Goal: Book appointment/travel/reservation

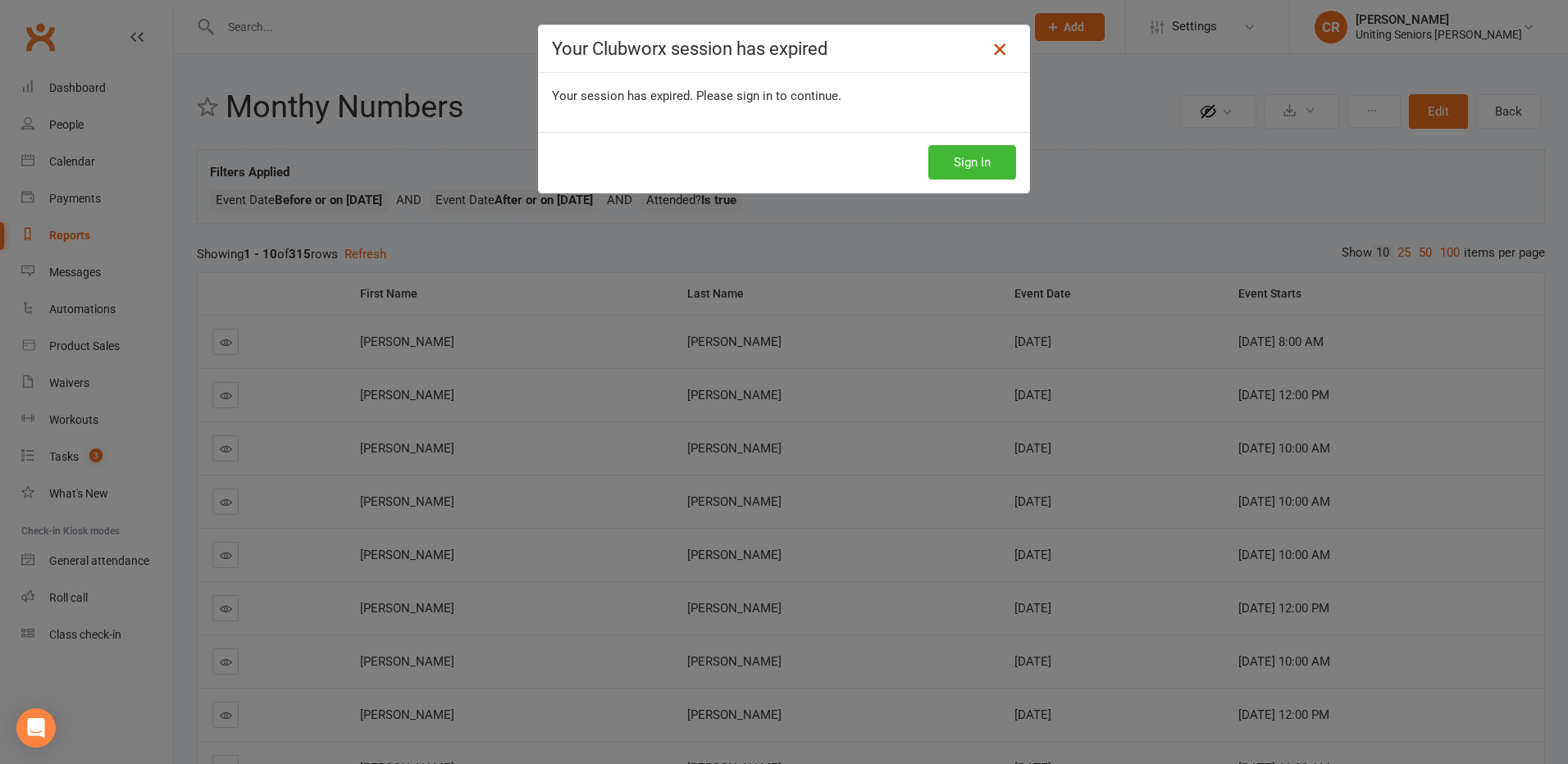
click at [990, 47] on icon at bounding box center [999, 49] width 20 height 20
click at [988, 151] on button "Sign In" at bounding box center [972, 163] width 88 height 34
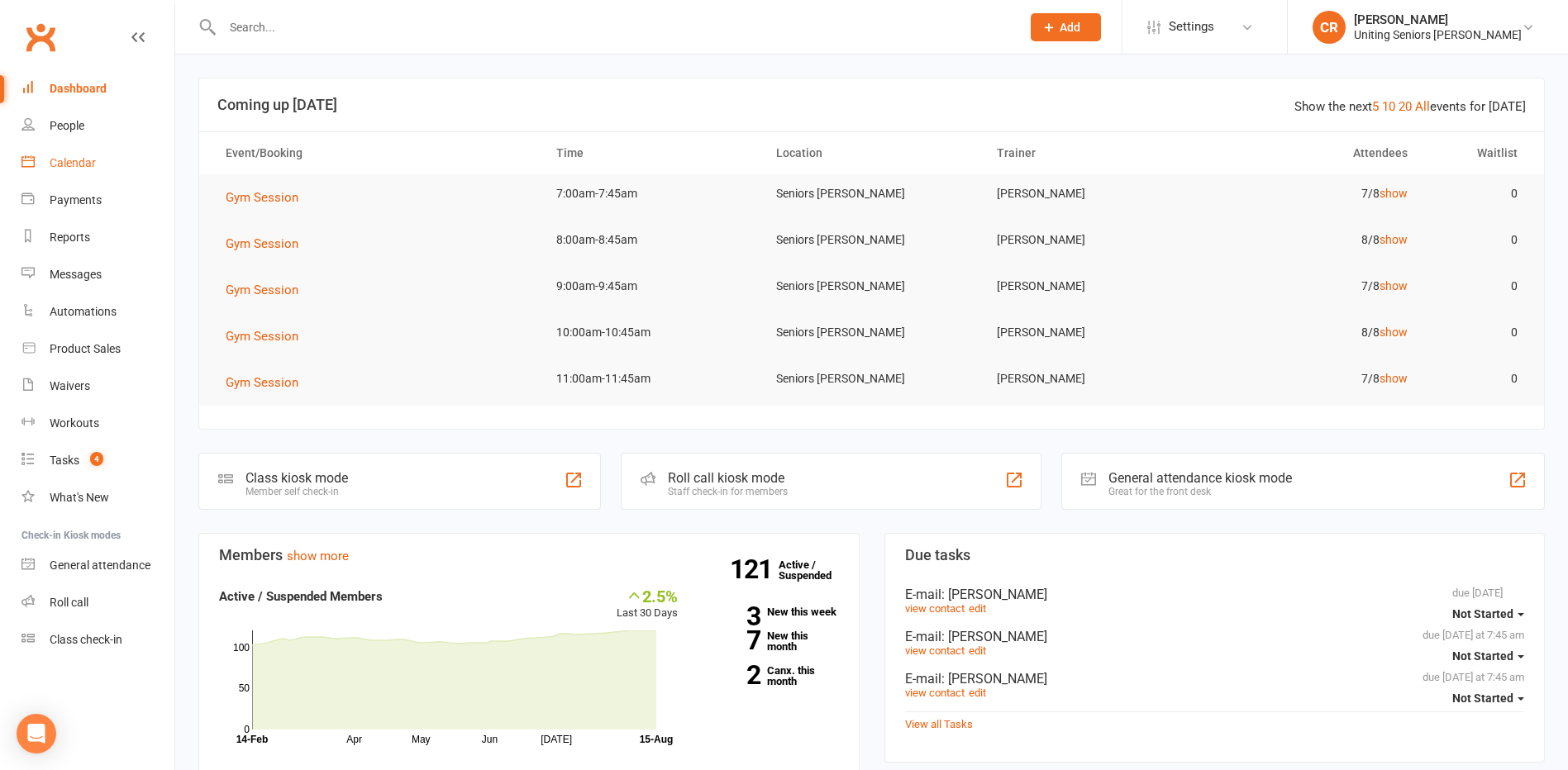
click at [56, 160] on div "Calendar" at bounding box center [73, 163] width 46 height 13
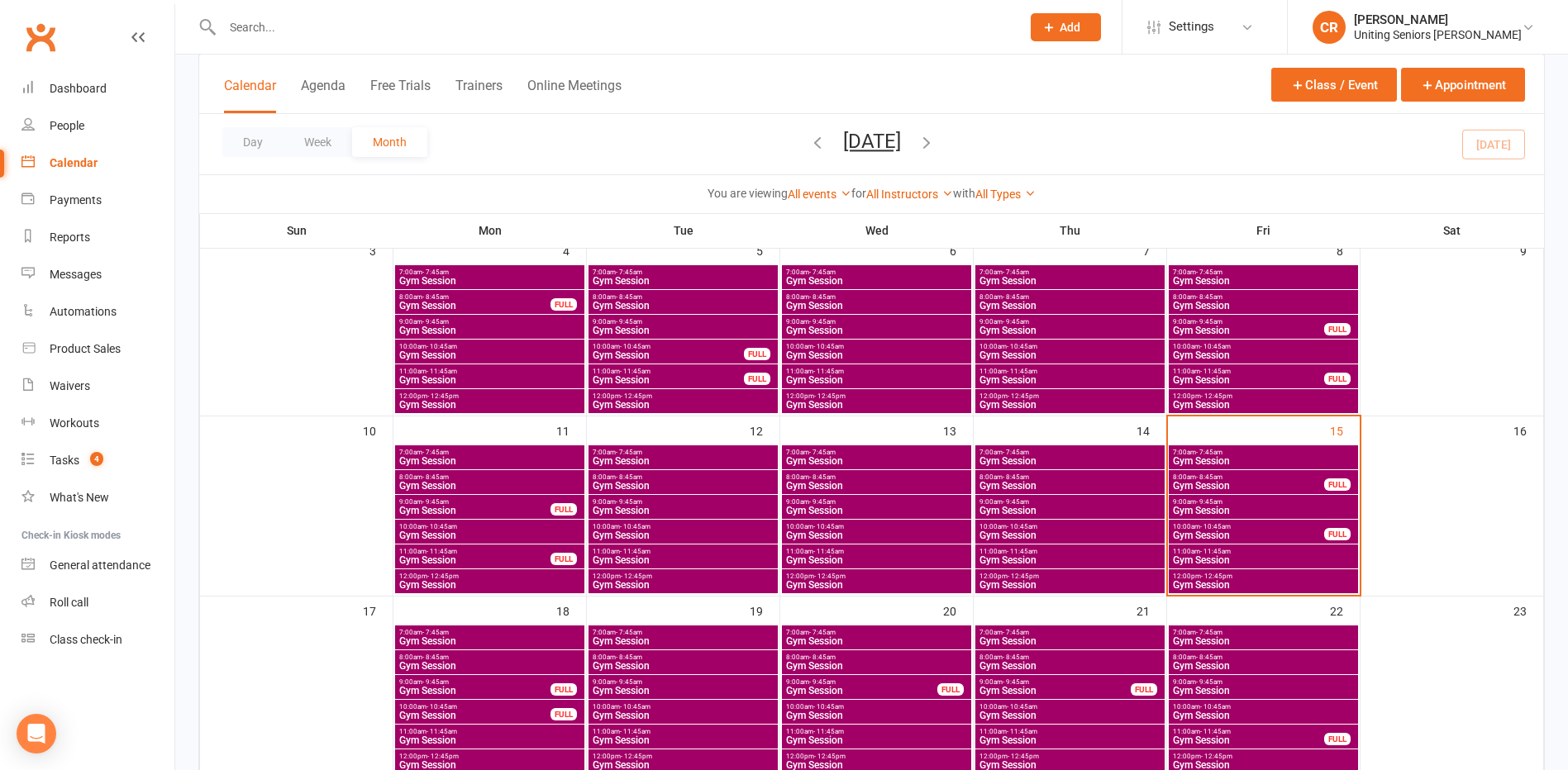
scroll to position [331, 0]
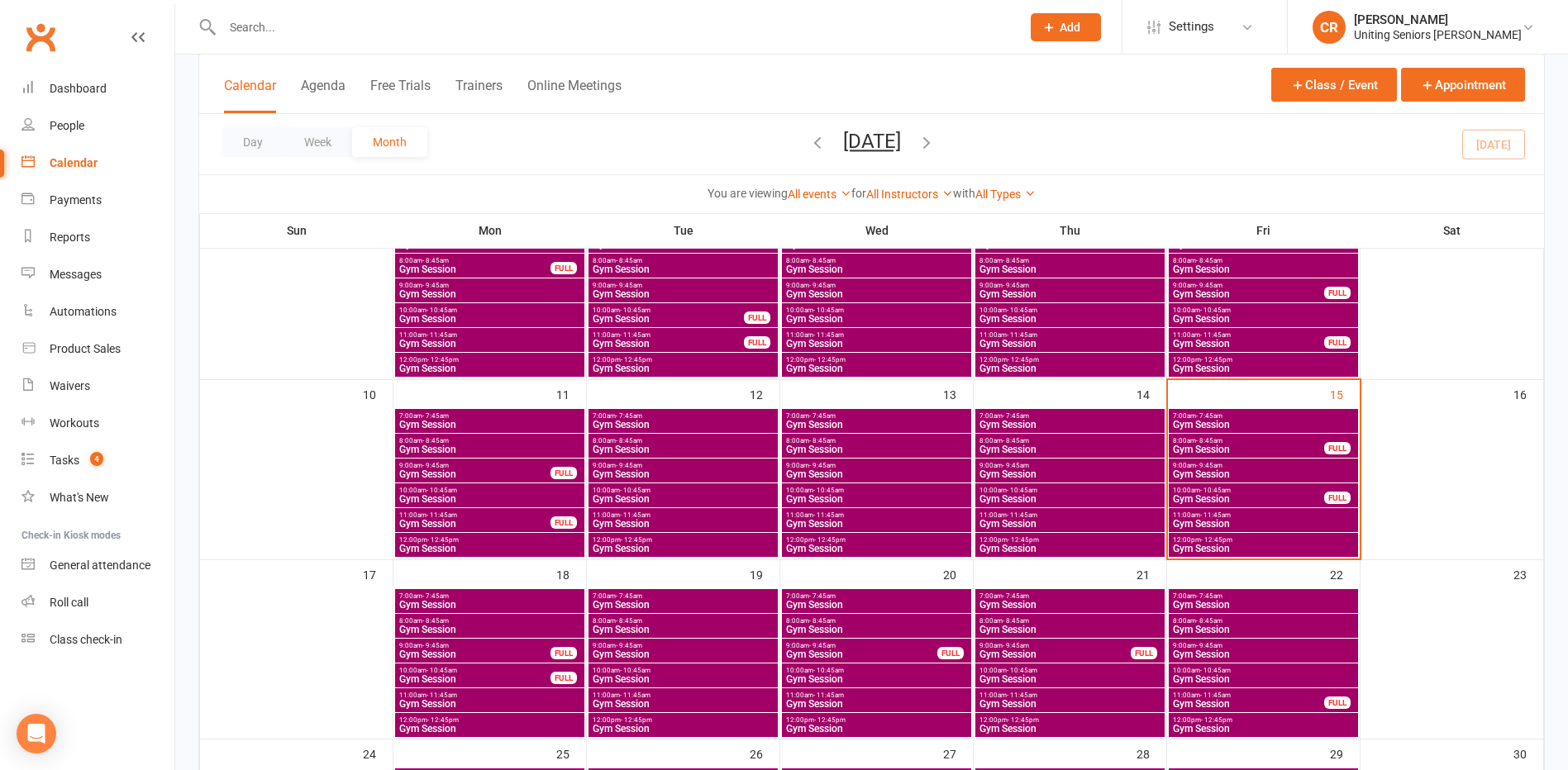
click at [1228, 413] on span "7:00am - 7:45am" at bounding box center [1263, 416] width 183 height 8
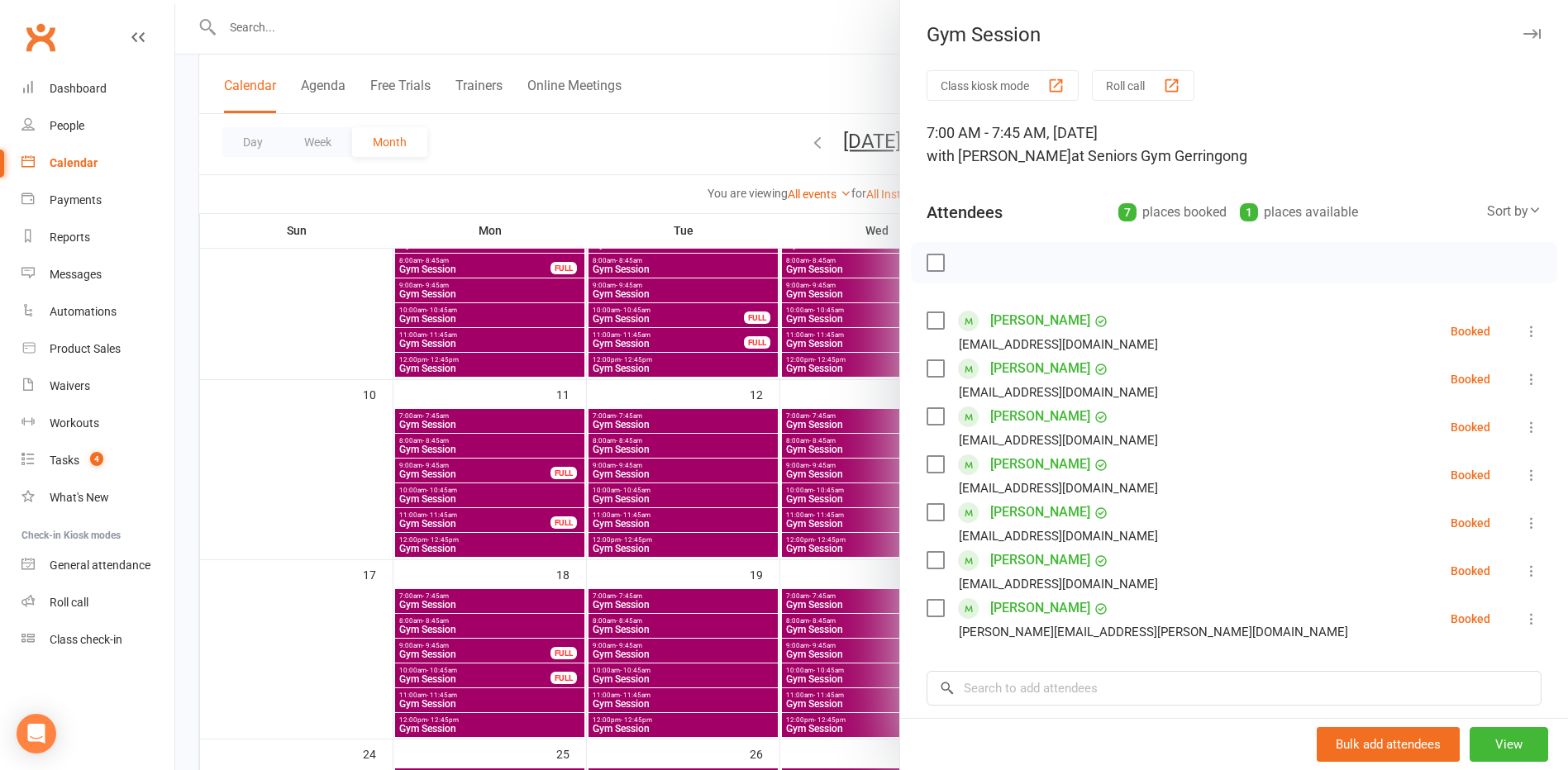
click at [229, 530] on div at bounding box center [872, 385] width 1393 height 770
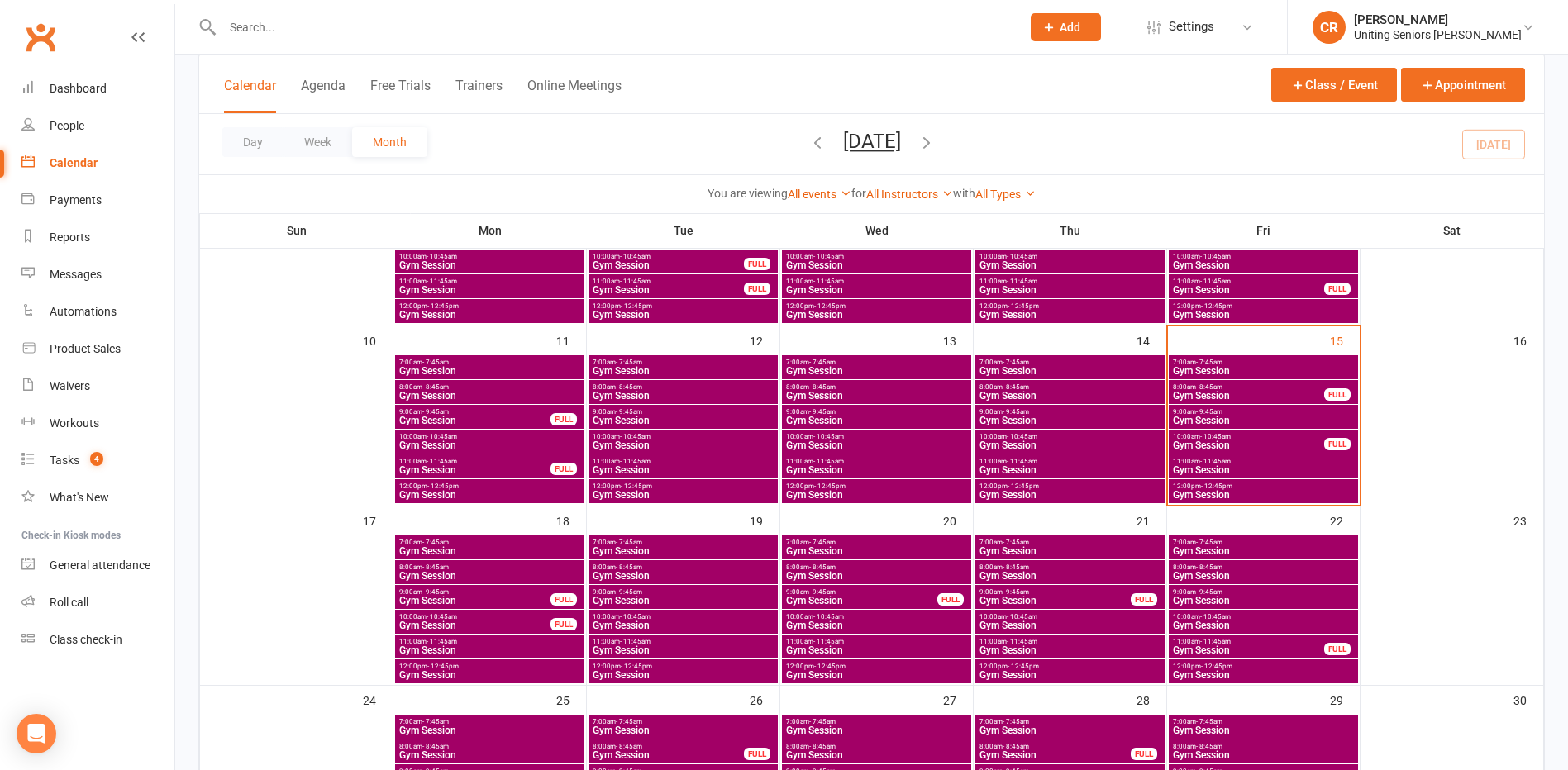
scroll to position [413, 0]
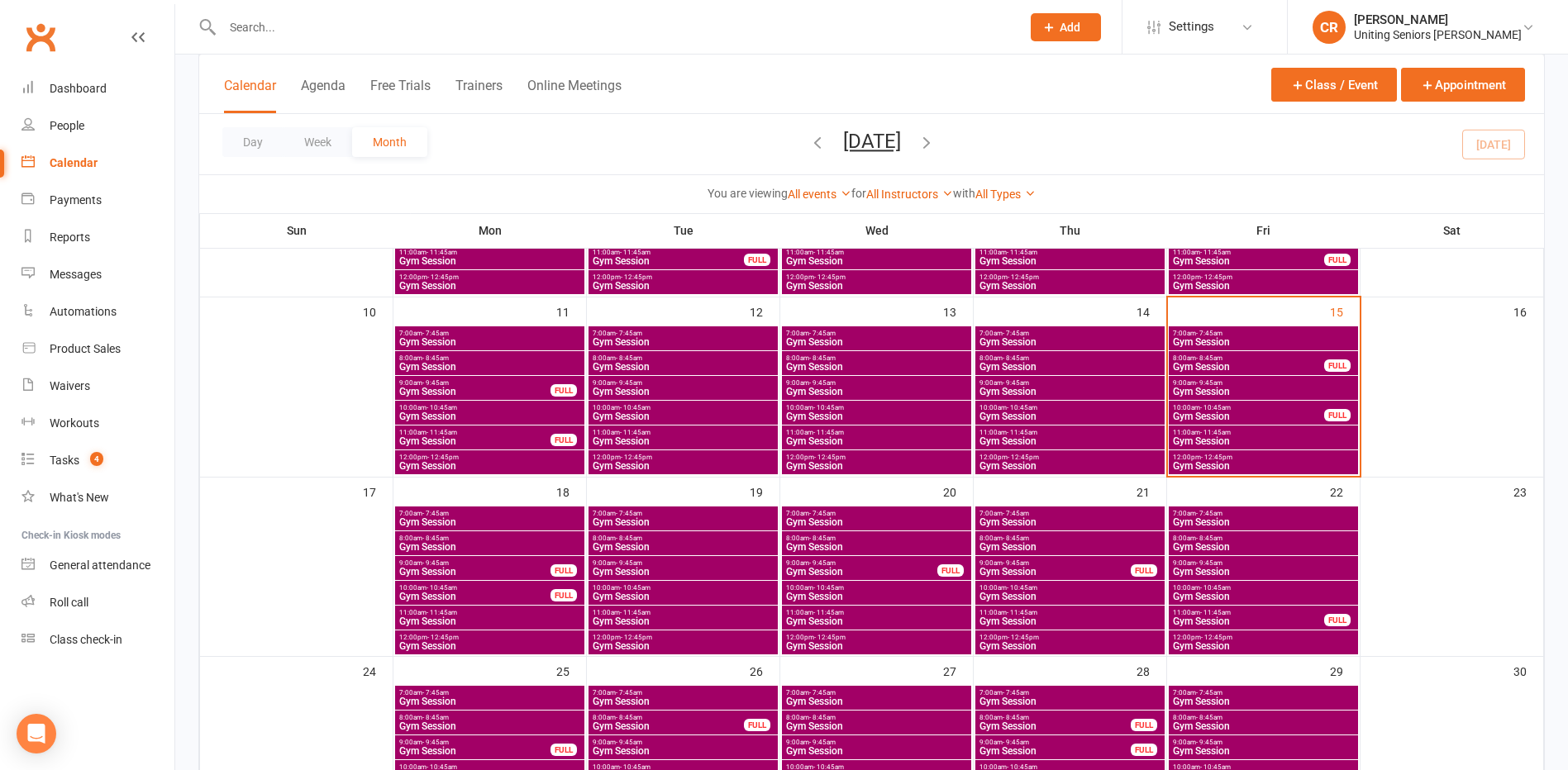
click at [954, 573] on div "FULL" at bounding box center [951, 571] width 27 height 12
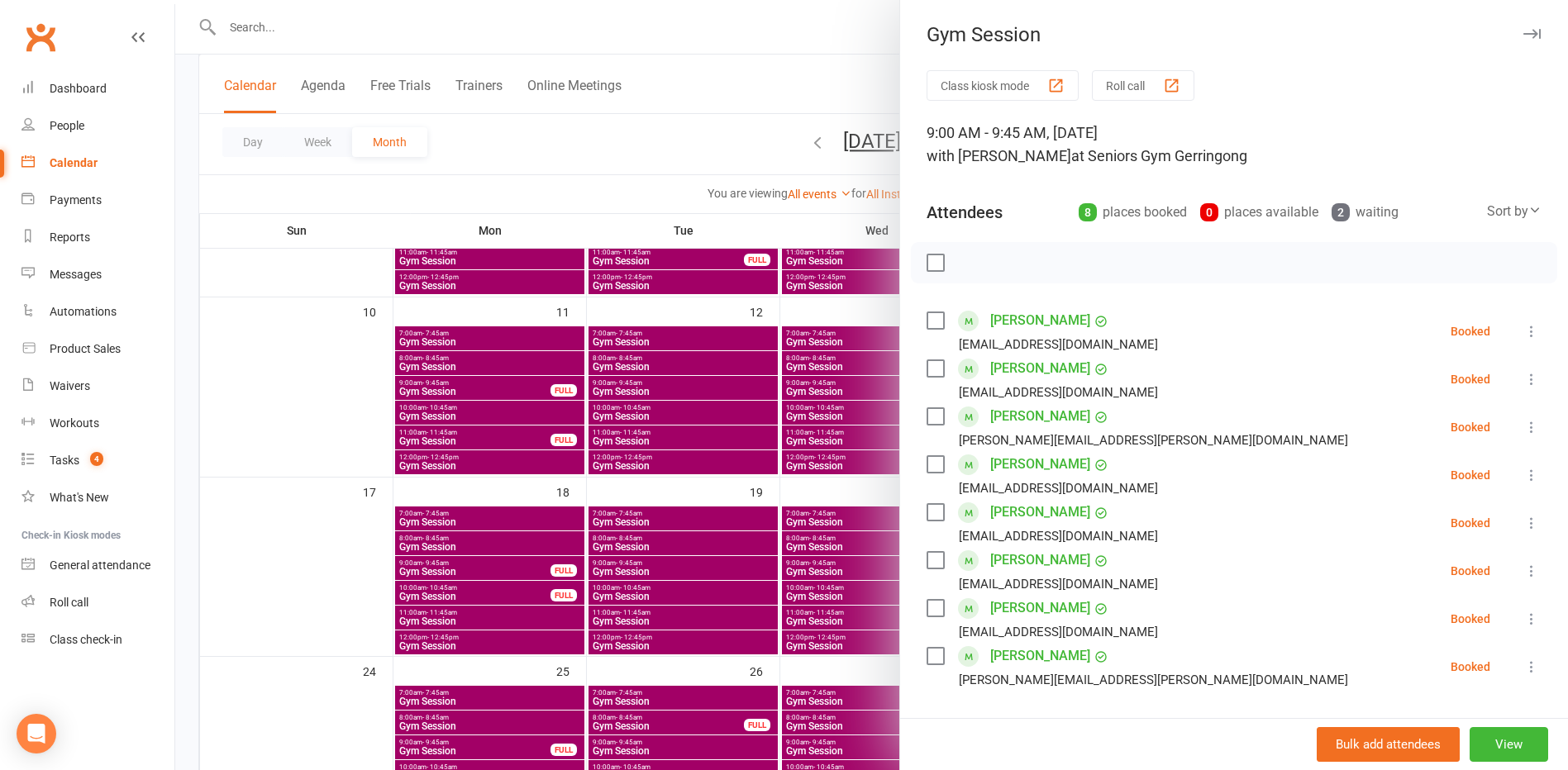
click at [866, 572] on div at bounding box center [872, 385] width 1393 height 770
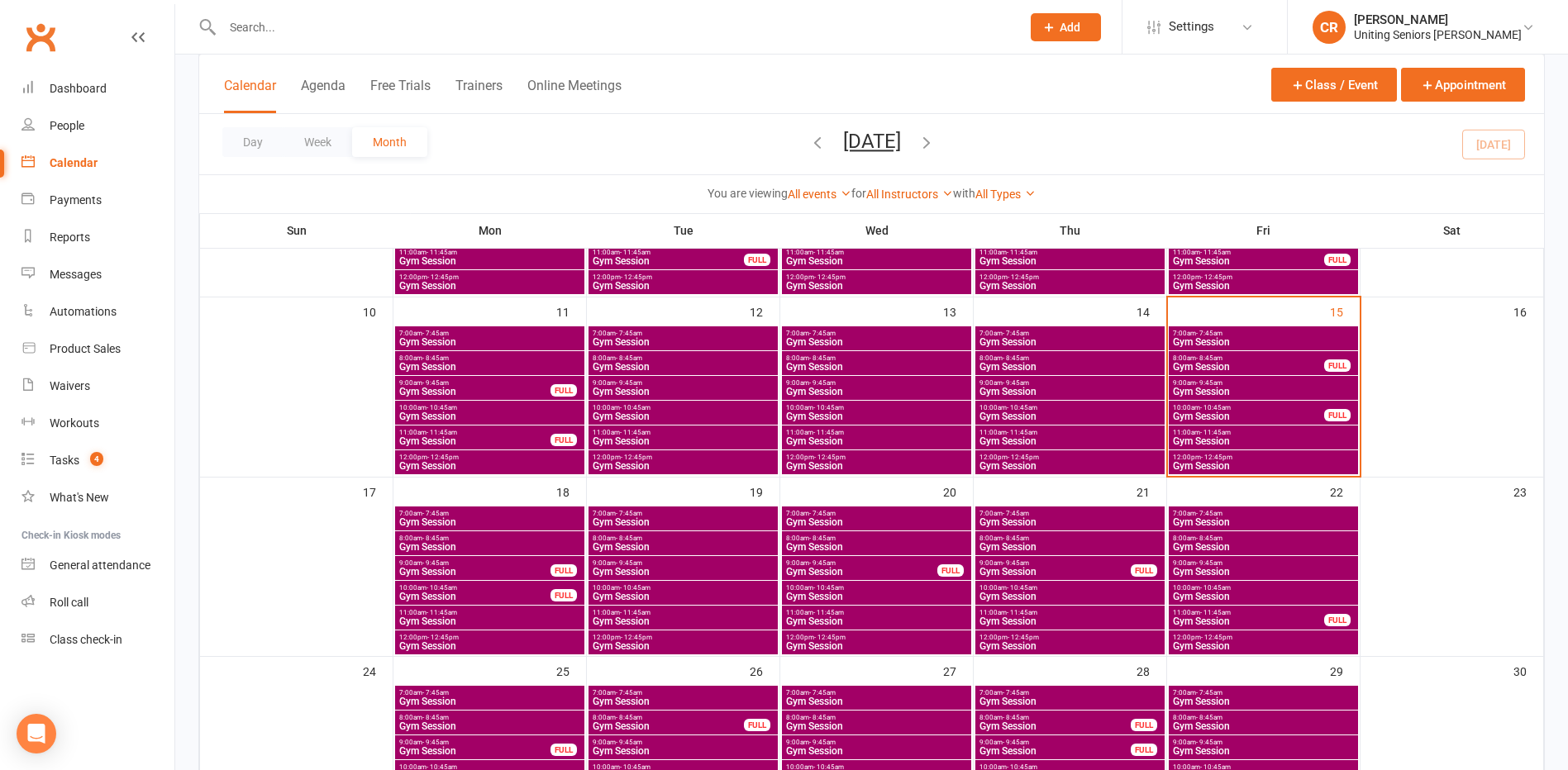
click at [858, 538] on span "8:00am - 8:45am" at bounding box center [877, 539] width 183 height 8
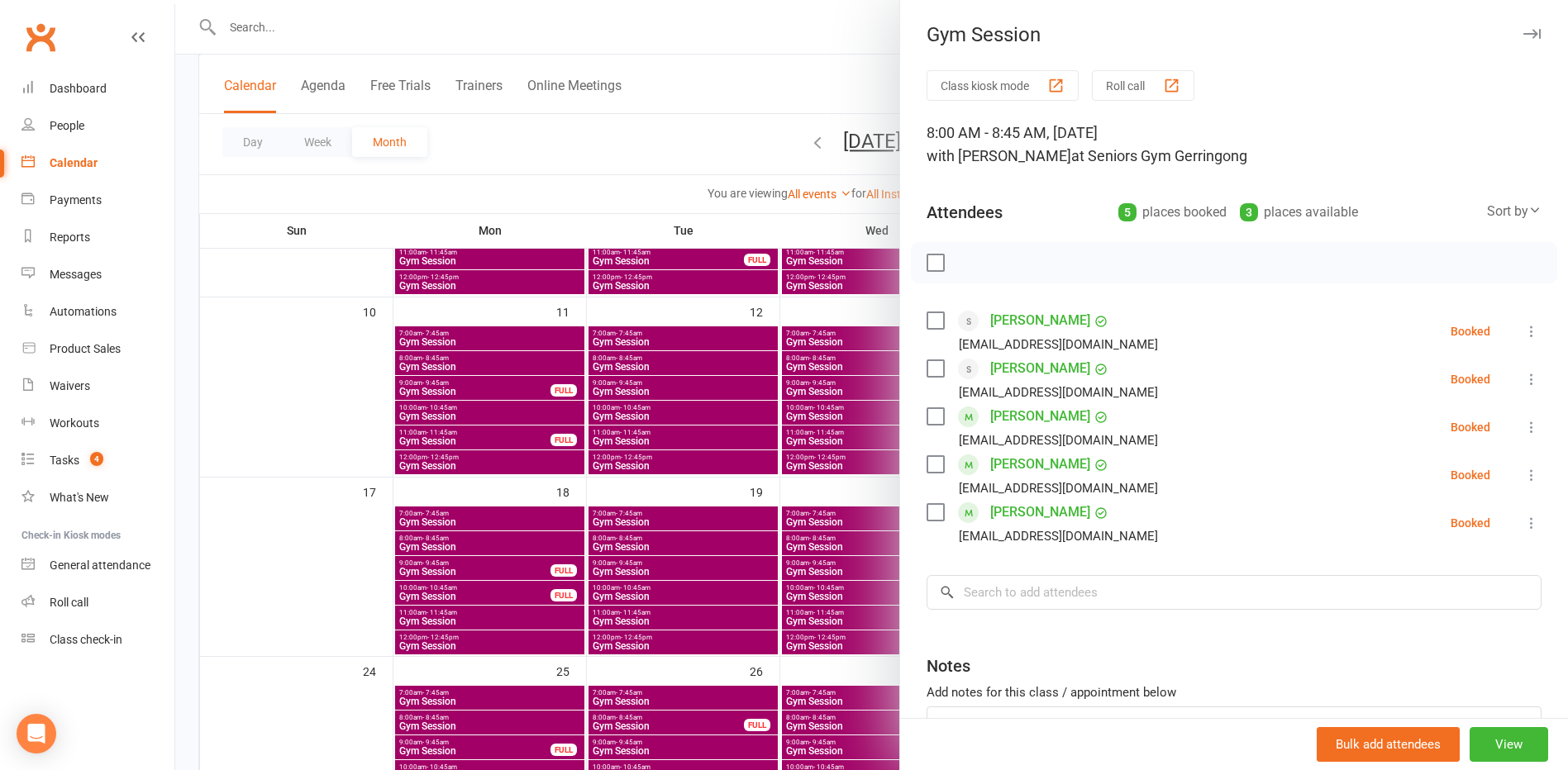
click at [844, 598] on div at bounding box center [872, 385] width 1393 height 770
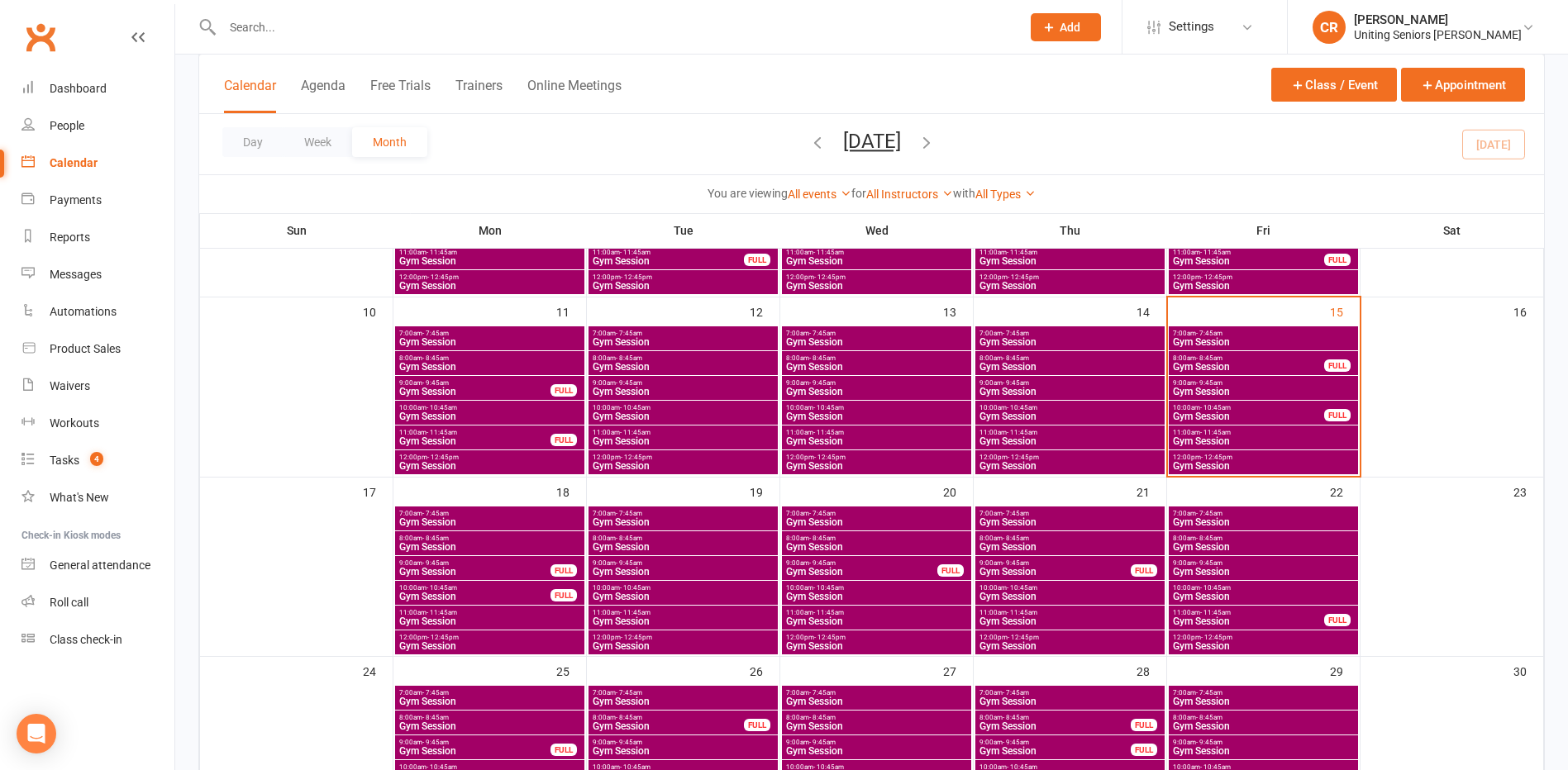
click at [1211, 363] on span "Gym Session" at bounding box center [1248, 367] width 152 height 10
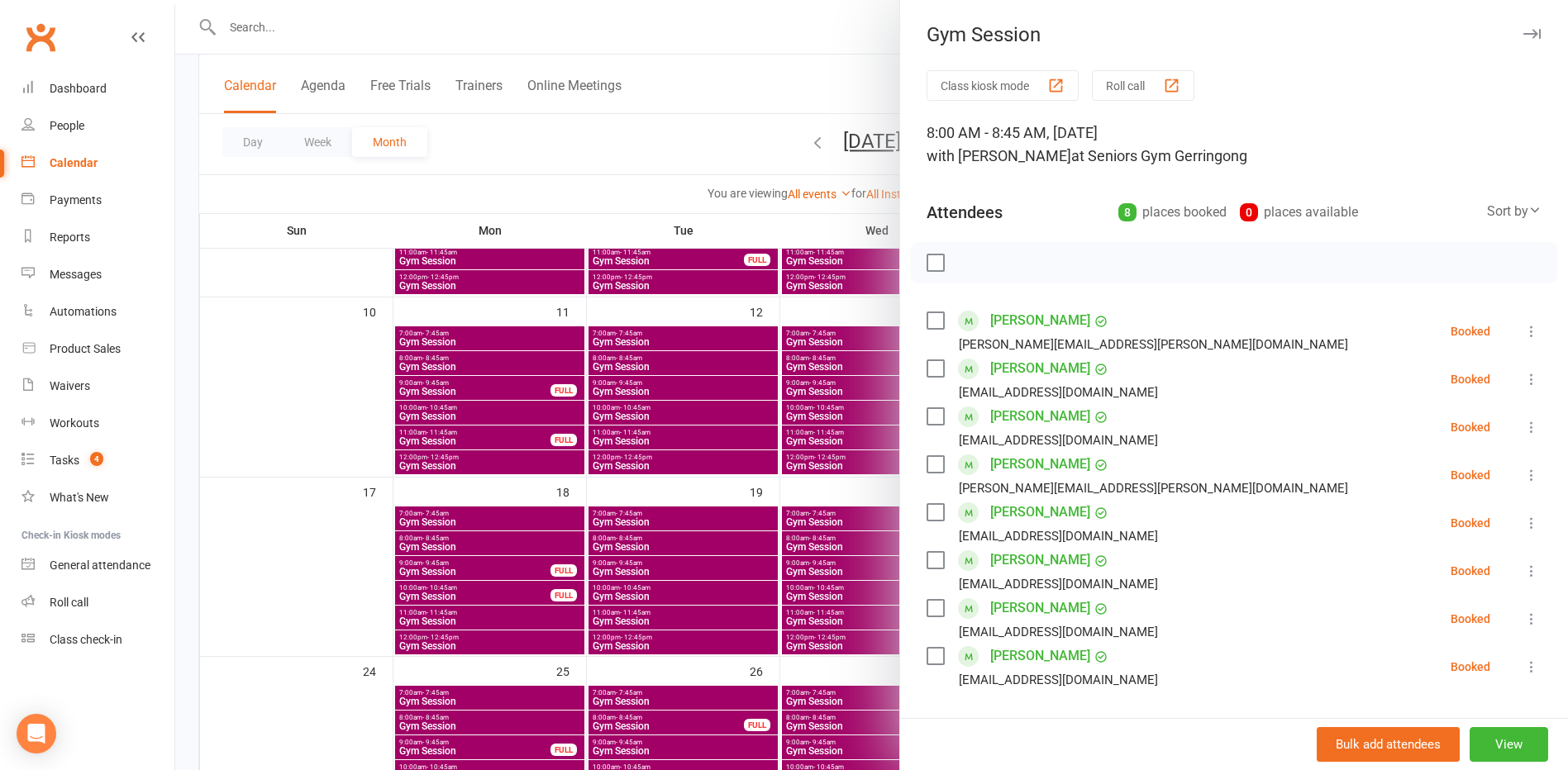
scroll to position [82, 0]
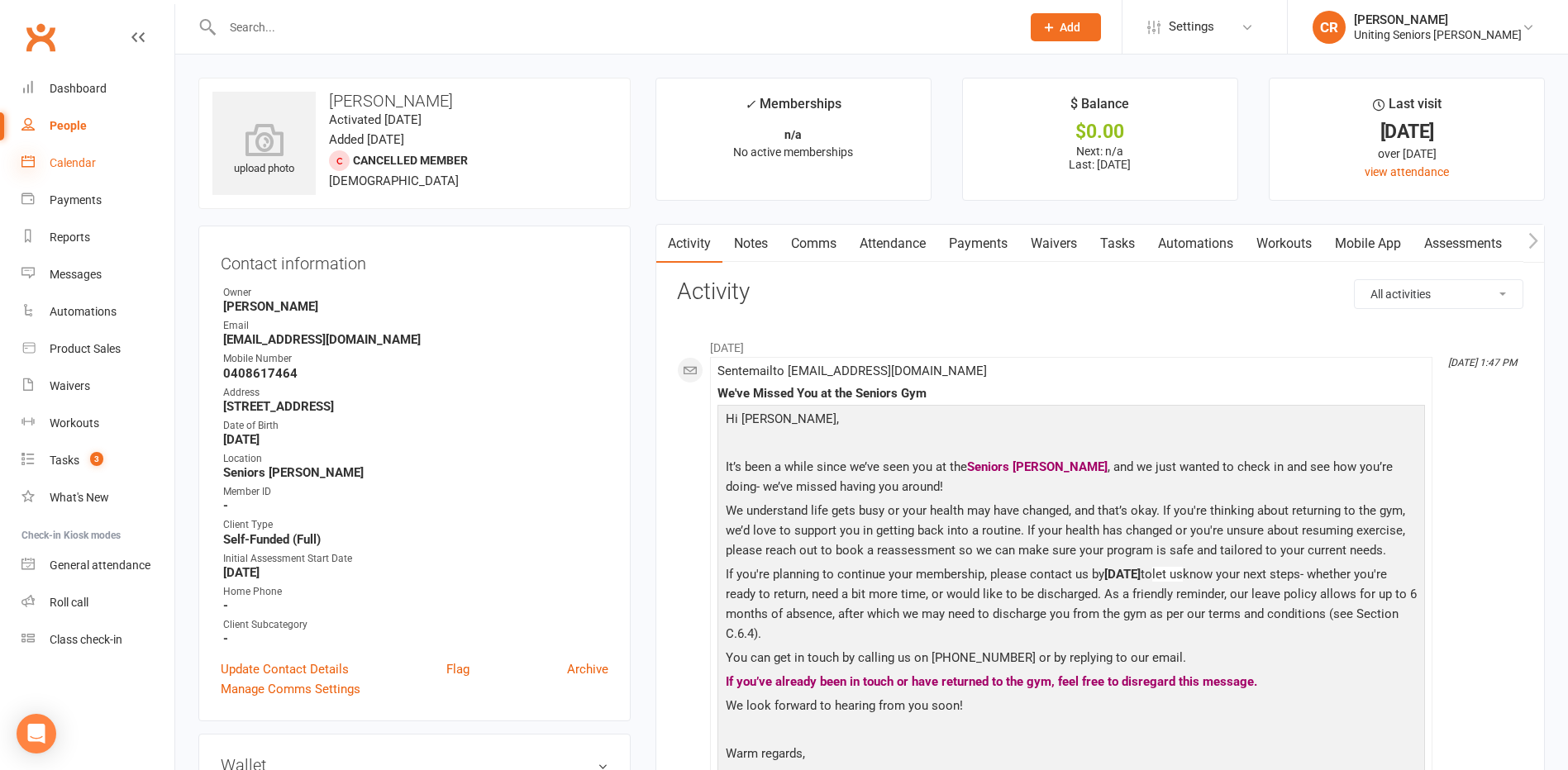
click at [30, 157] on icon at bounding box center [28, 161] width 13 height 13
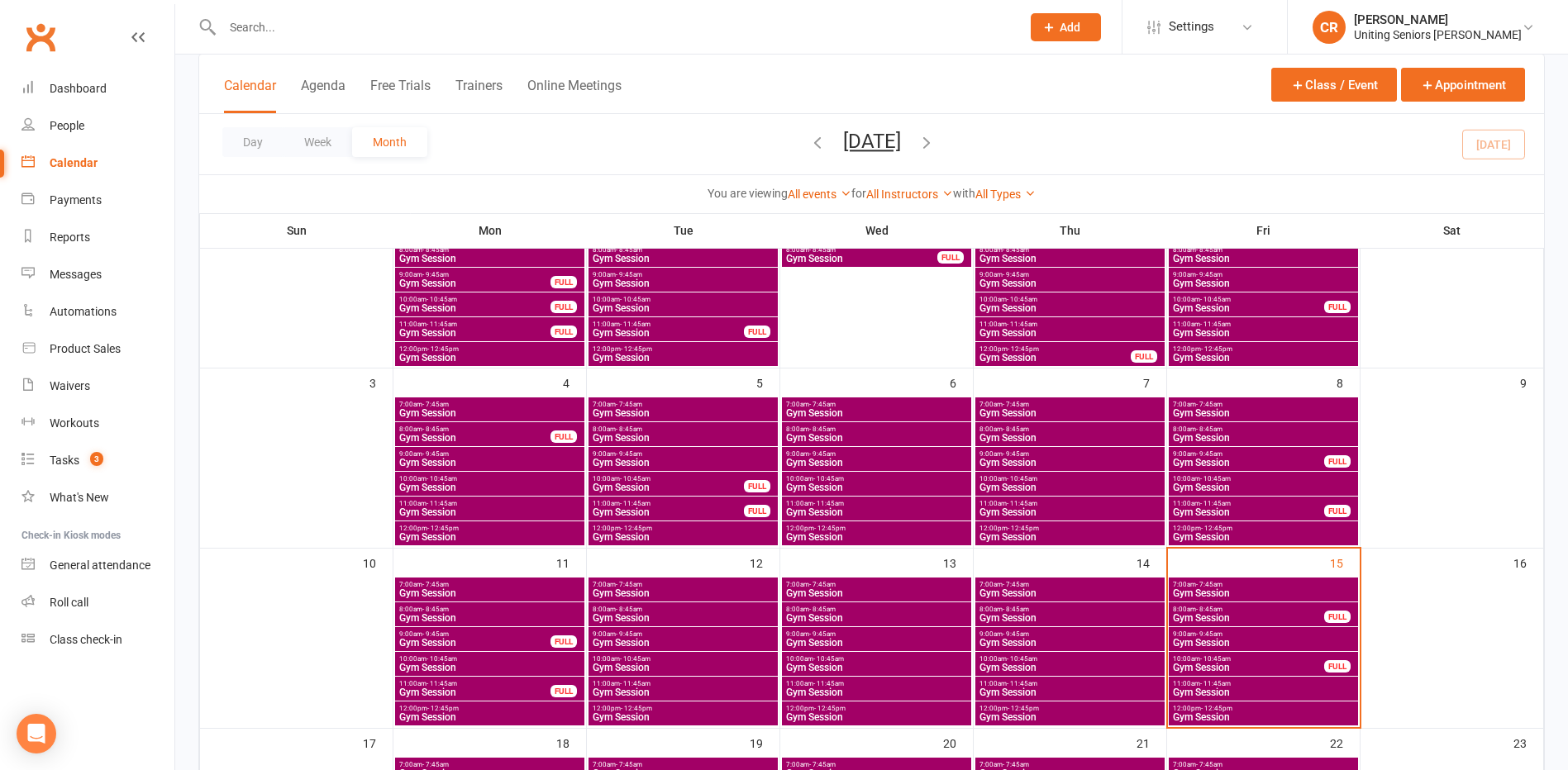
scroll to position [331, 0]
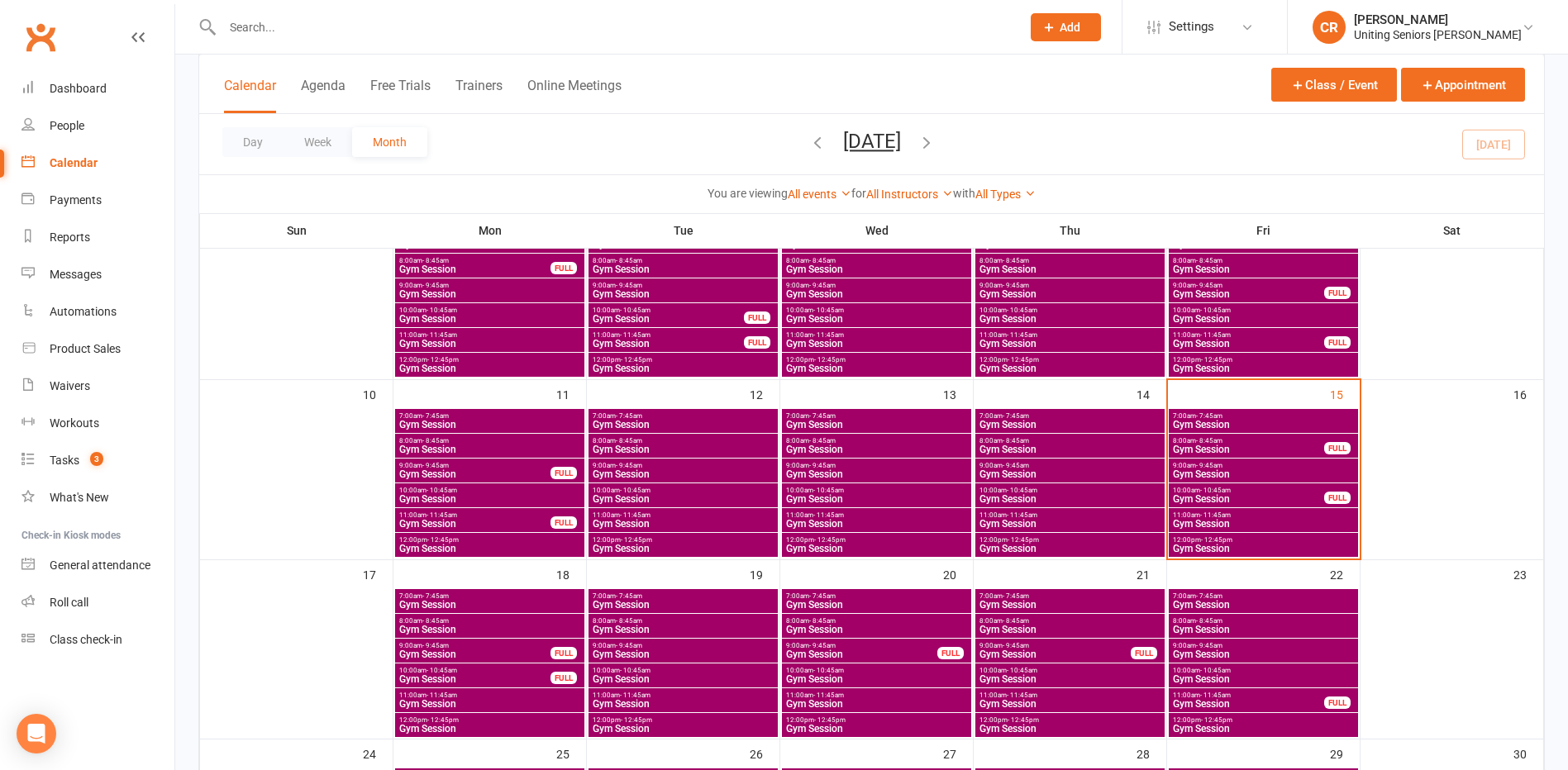
click at [1202, 423] on span "Gym Session" at bounding box center [1263, 425] width 183 height 10
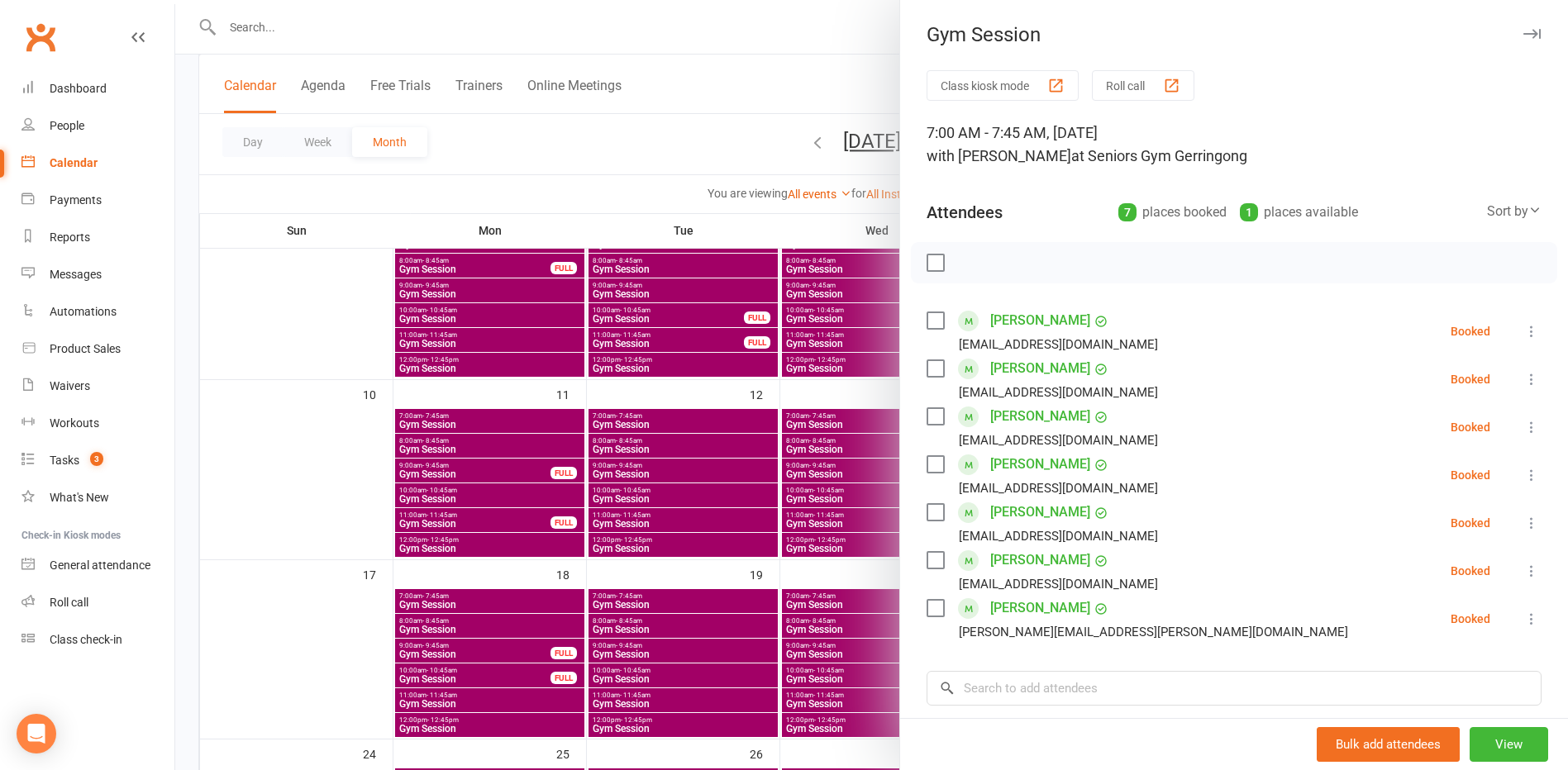
click at [927, 313] on label at bounding box center [934, 320] width 16 height 16
click at [927, 373] on label at bounding box center [934, 368] width 16 height 16
click at [926, 463] on label at bounding box center [934, 464] width 16 height 16
click at [926, 514] on label at bounding box center [934, 512] width 16 height 16
click at [926, 617] on label at bounding box center [934, 608] width 16 height 16
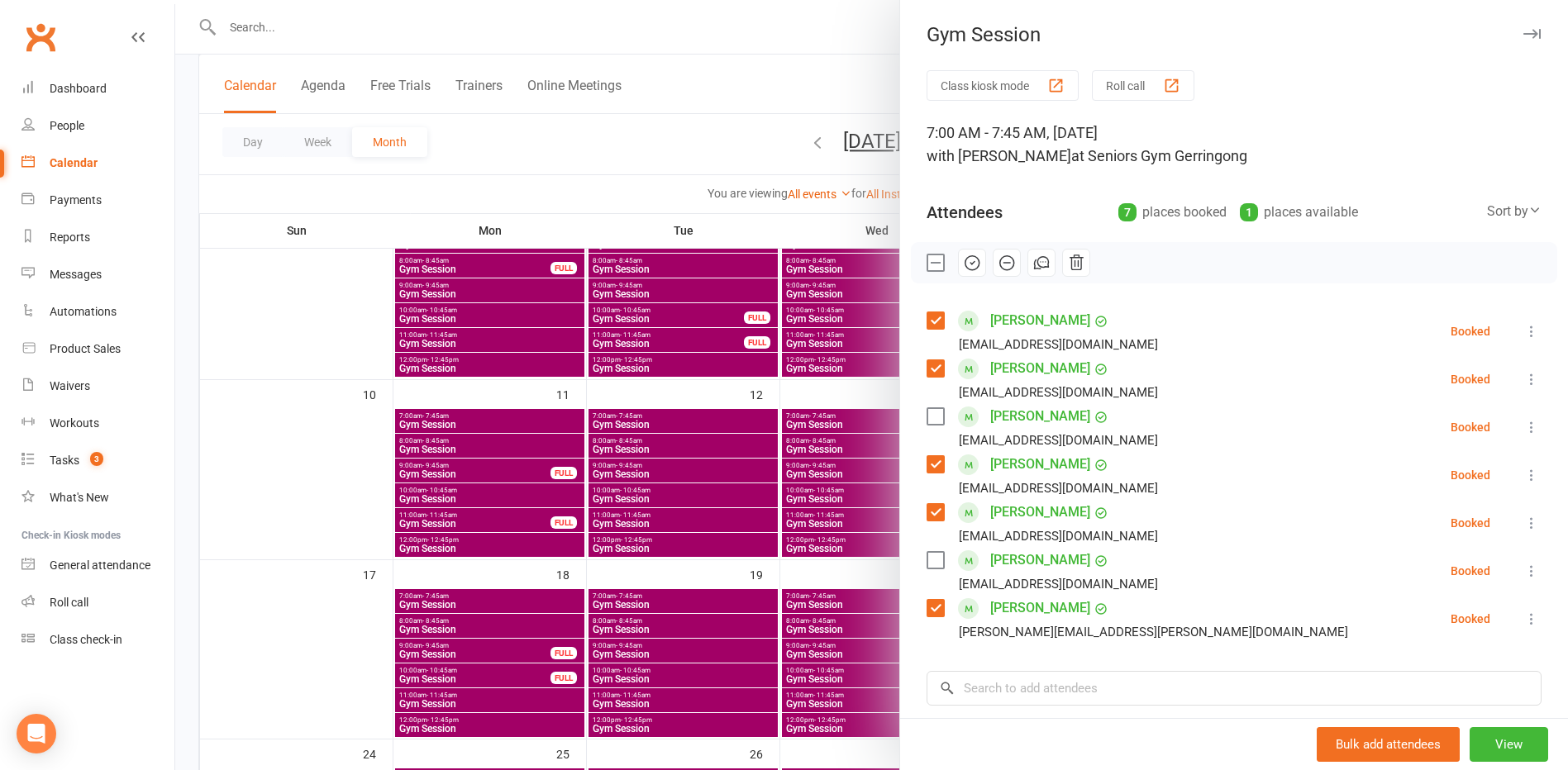
click at [966, 256] on icon "button" at bounding box center [972, 263] width 14 height 14
click at [803, 144] on div at bounding box center [872, 385] width 1393 height 770
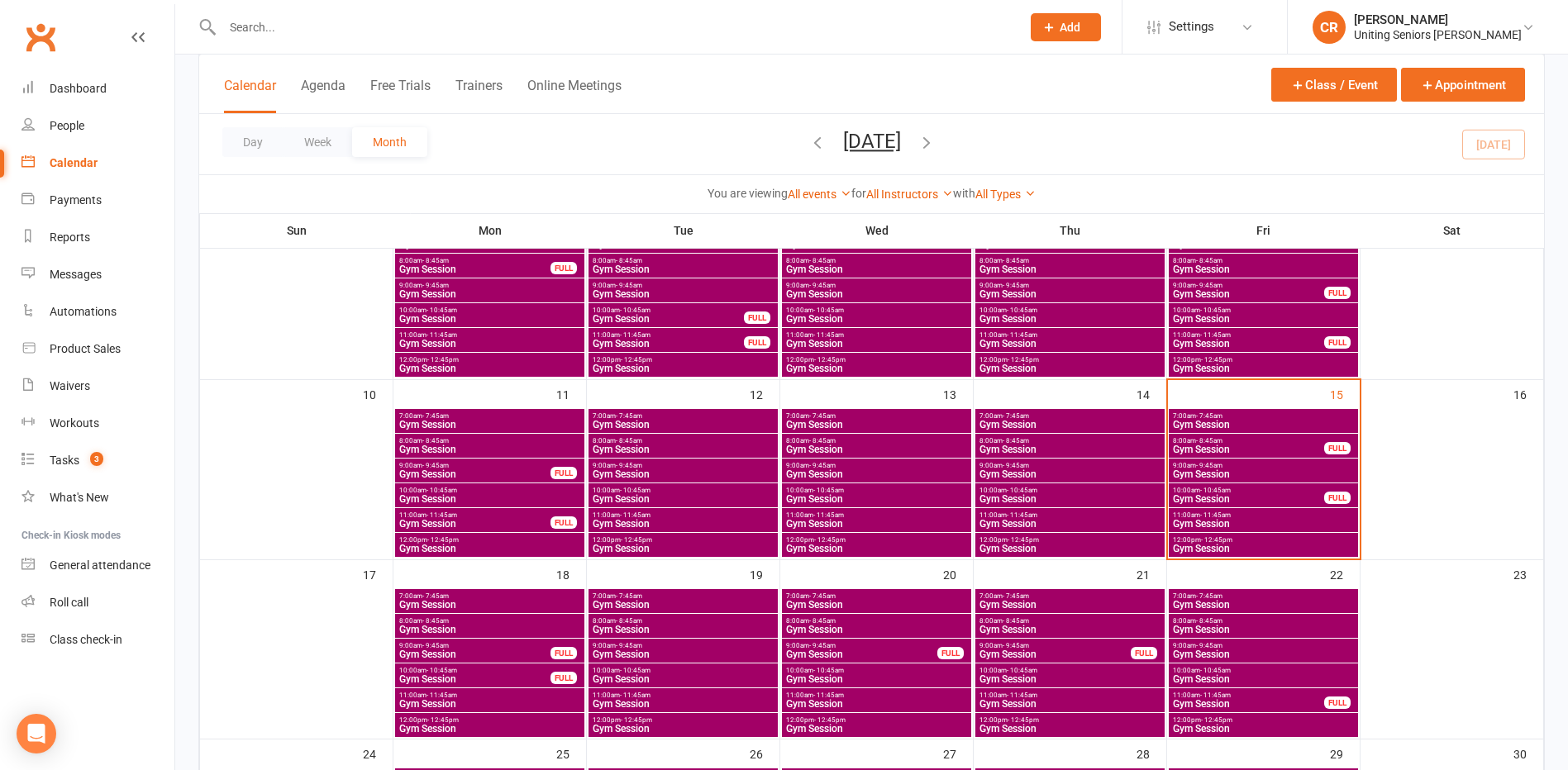
click at [1214, 496] on span "Gym Session" at bounding box center [1248, 500] width 152 height 10
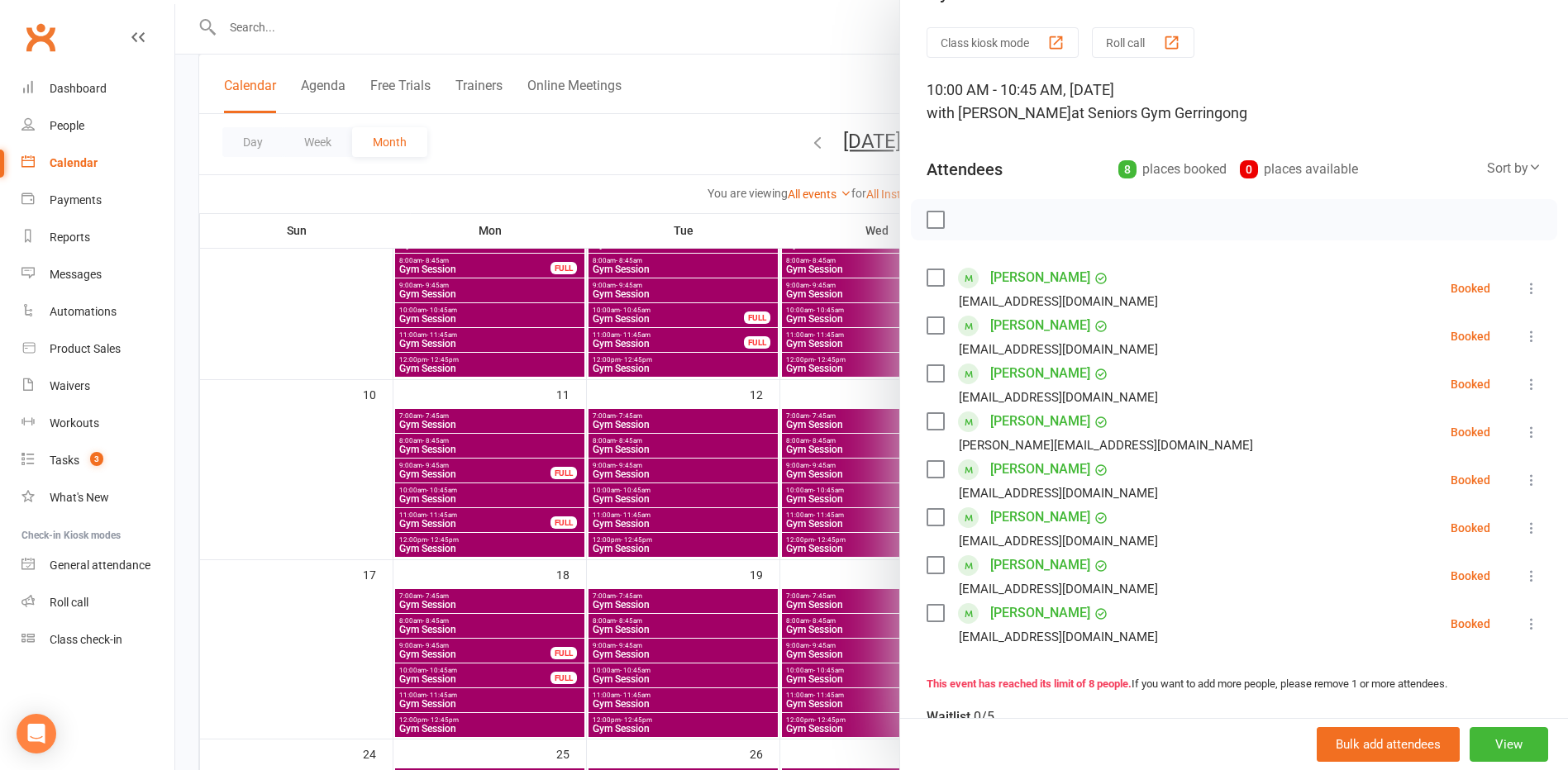
scroll to position [82, 0]
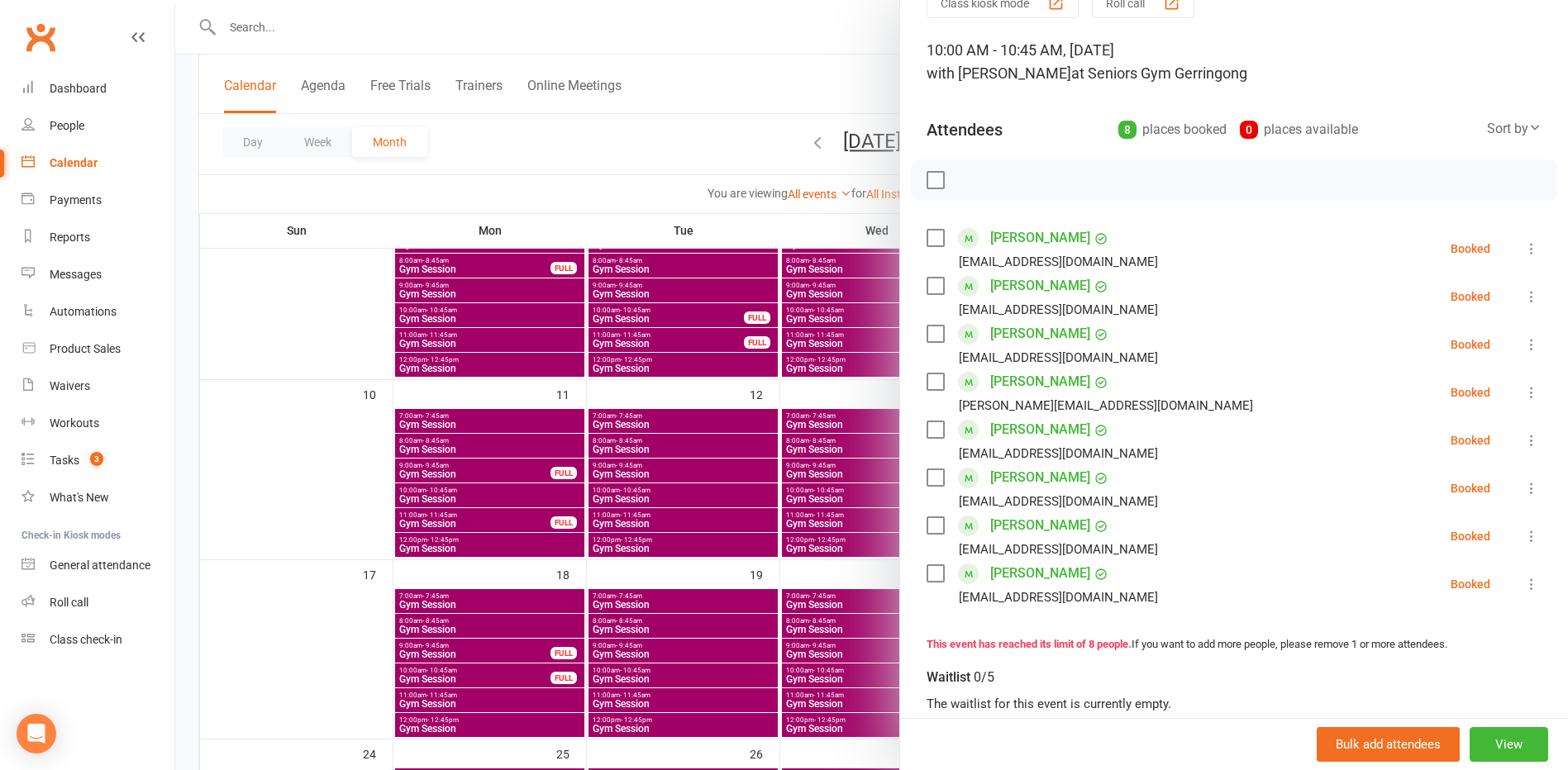
click at [824, 466] on div at bounding box center [872, 385] width 1393 height 770
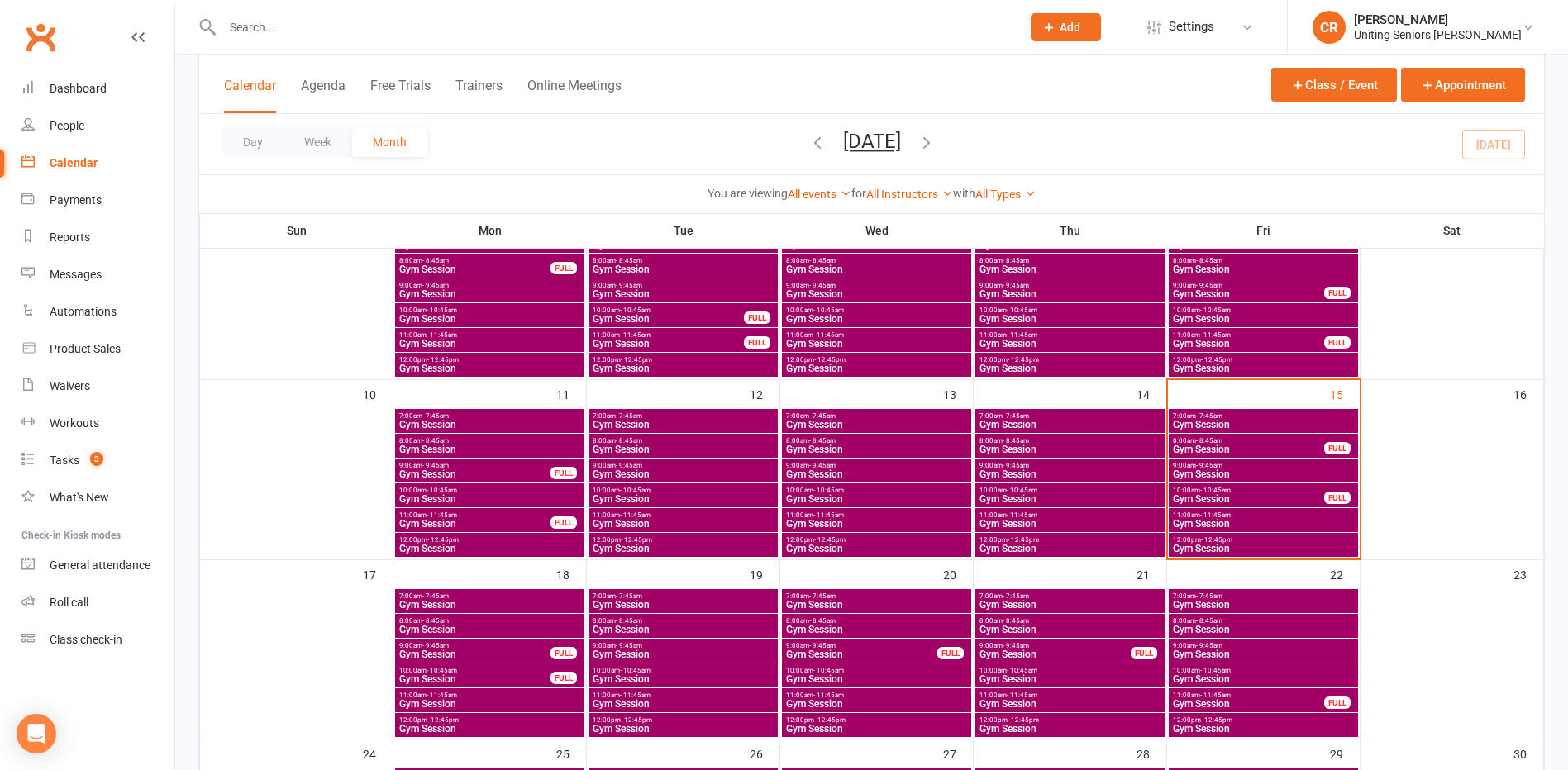
click at [1184, 457] on div "8:00am - 8:45am Gym Session FULL" at bounding box center [1263, 446] width 189 height 24
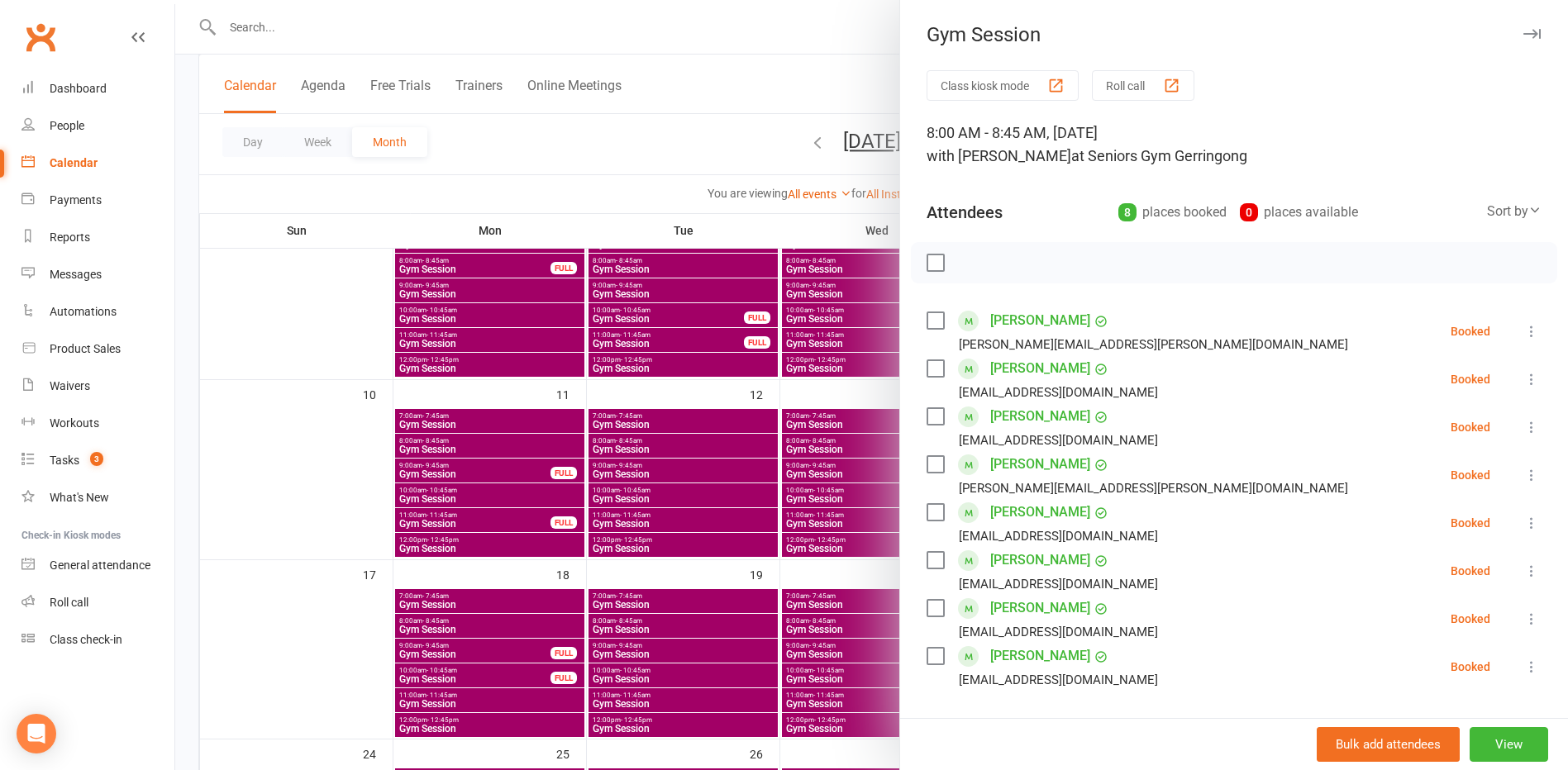
click at [805, 418] on div at bounding box center [872, 385] width 1393 height 770
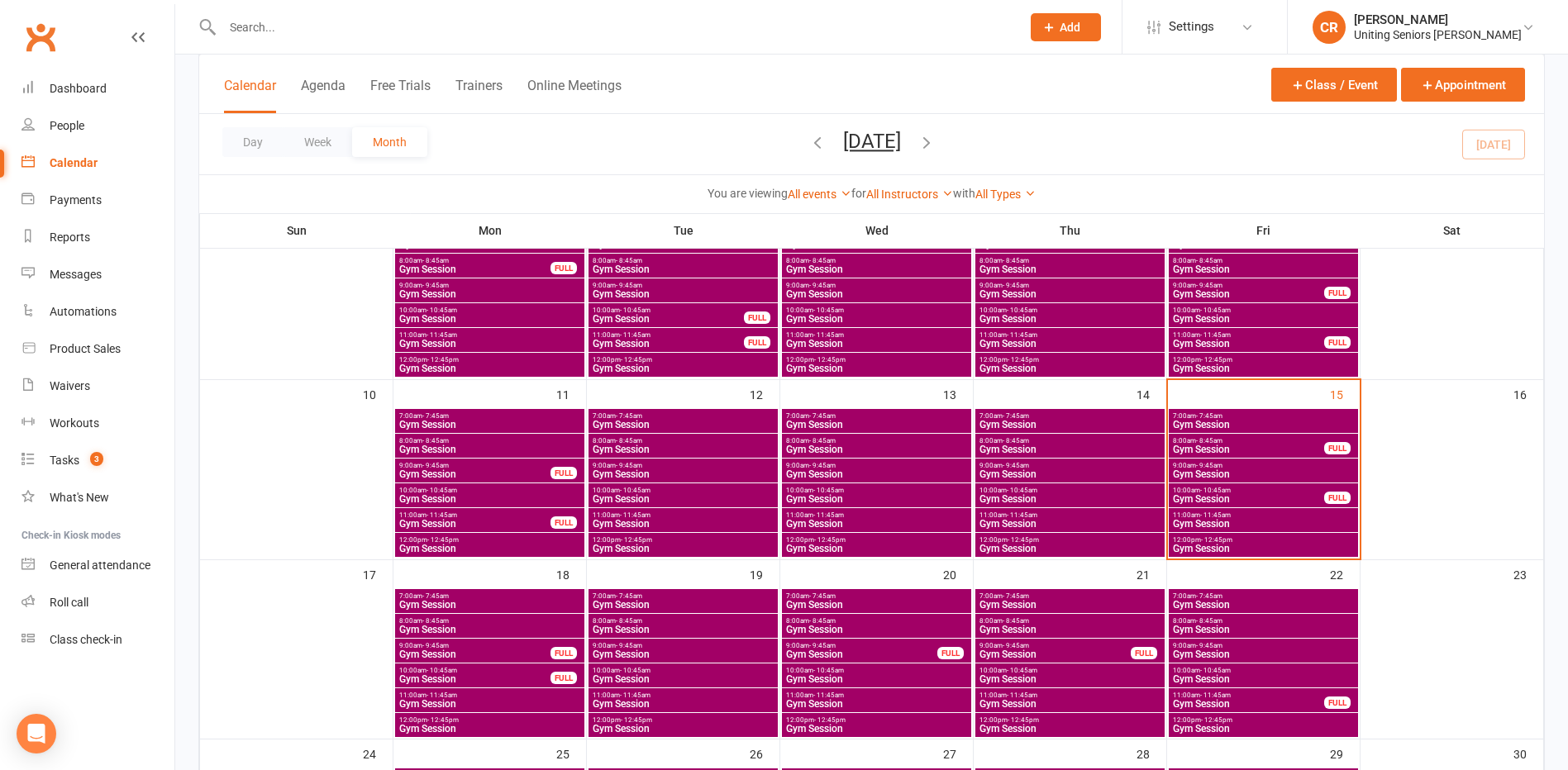
click at [1282, 468] on span "9:00am - 9:45am" at bounding box center [1263, 466] width 183 height 8
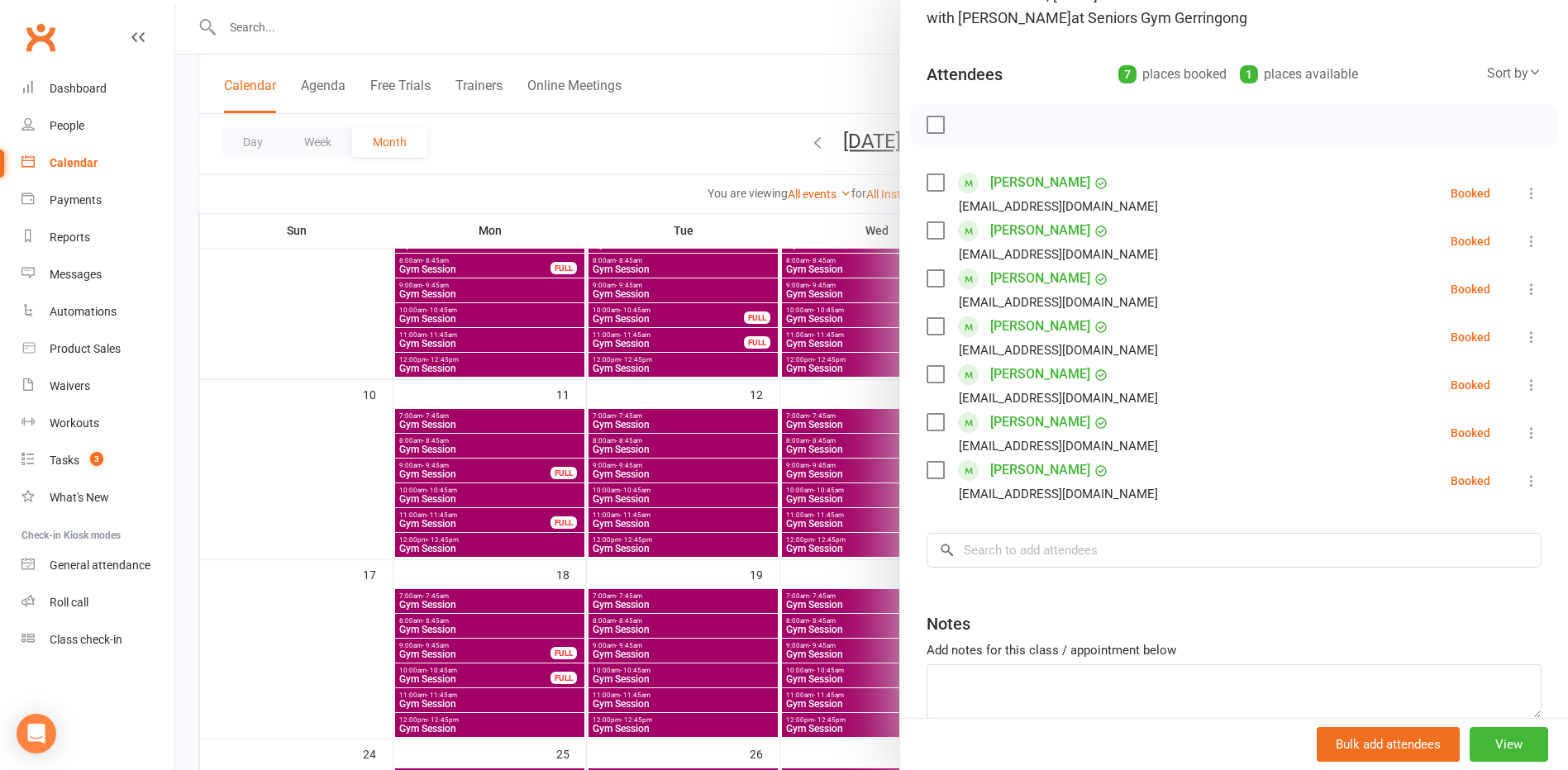
scroll to position [165, 0]
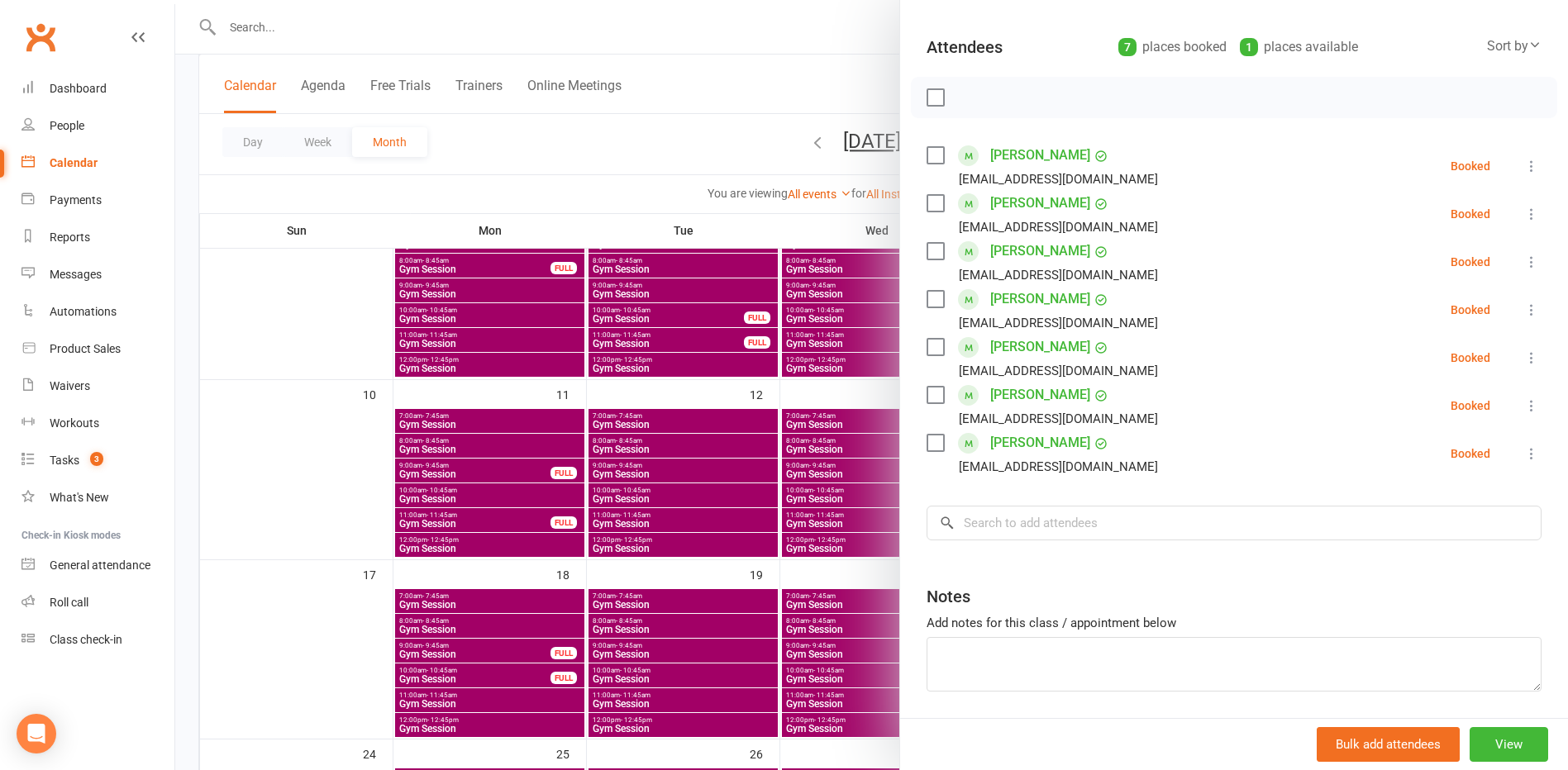
click at [801, 462] on div at bounding box center [872, 385] width 1393 height 770
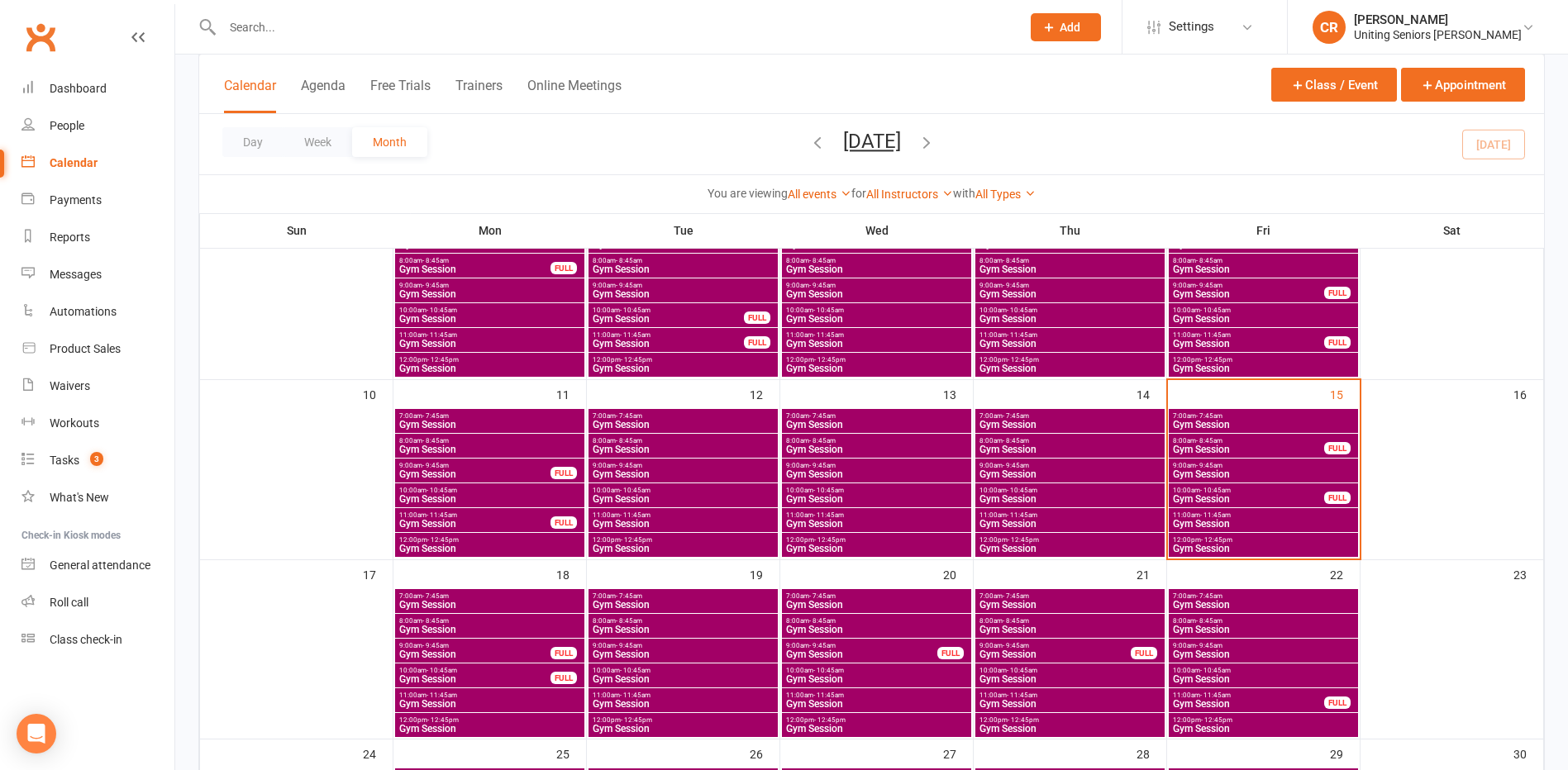
click at [1196, 450] on span "Gym Session" at bounding box center [1248, 450] width 152 height 10
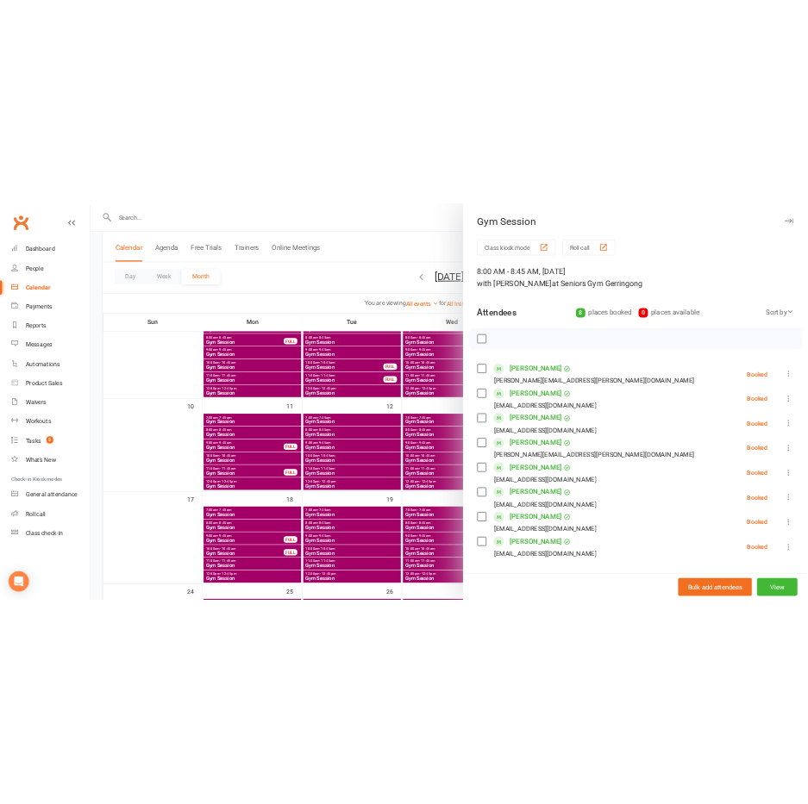
scroll to position [86, 0]
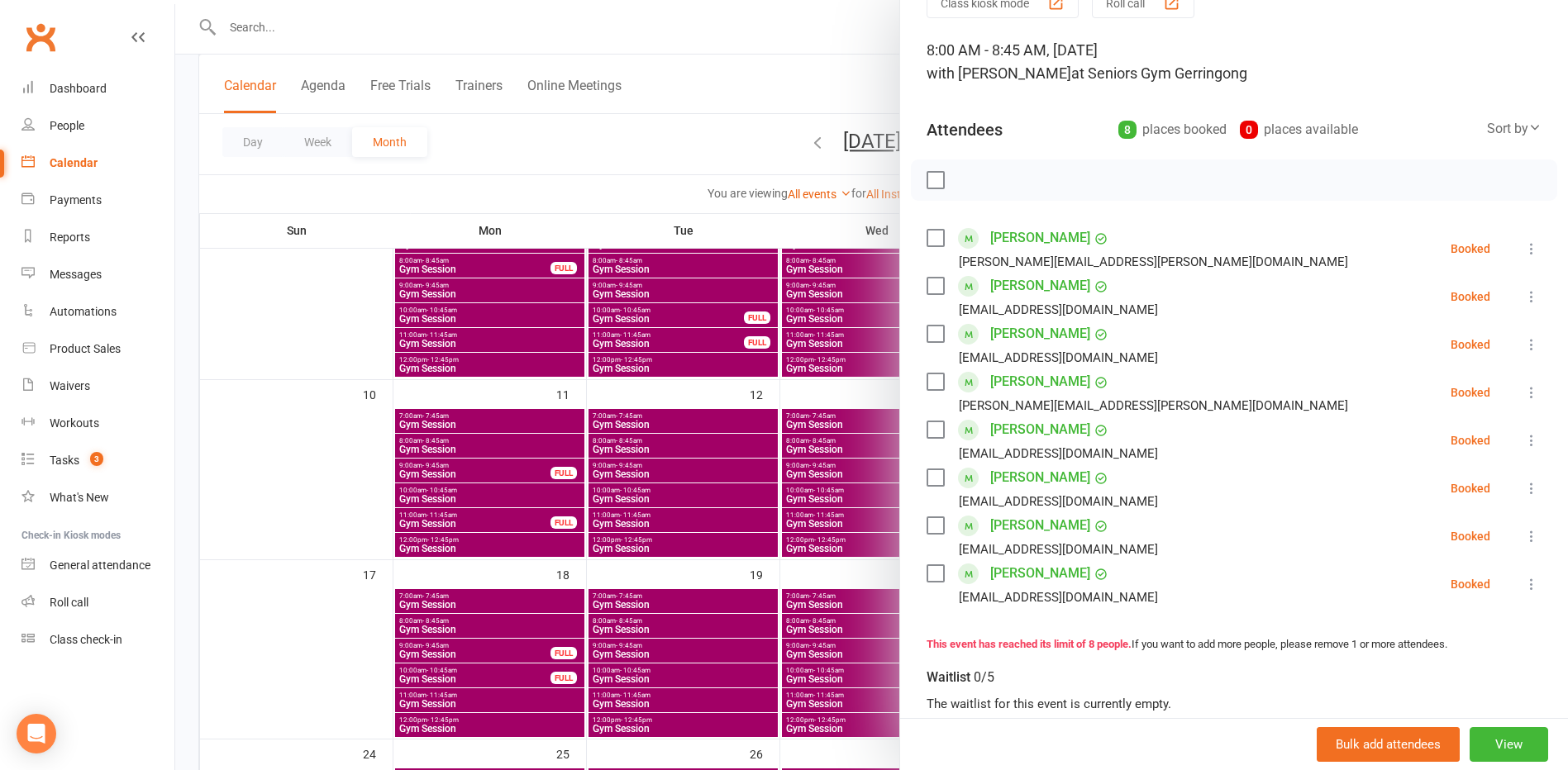
click at [754, 121] on div at bounding box center [872, 385] width 1393 height 770
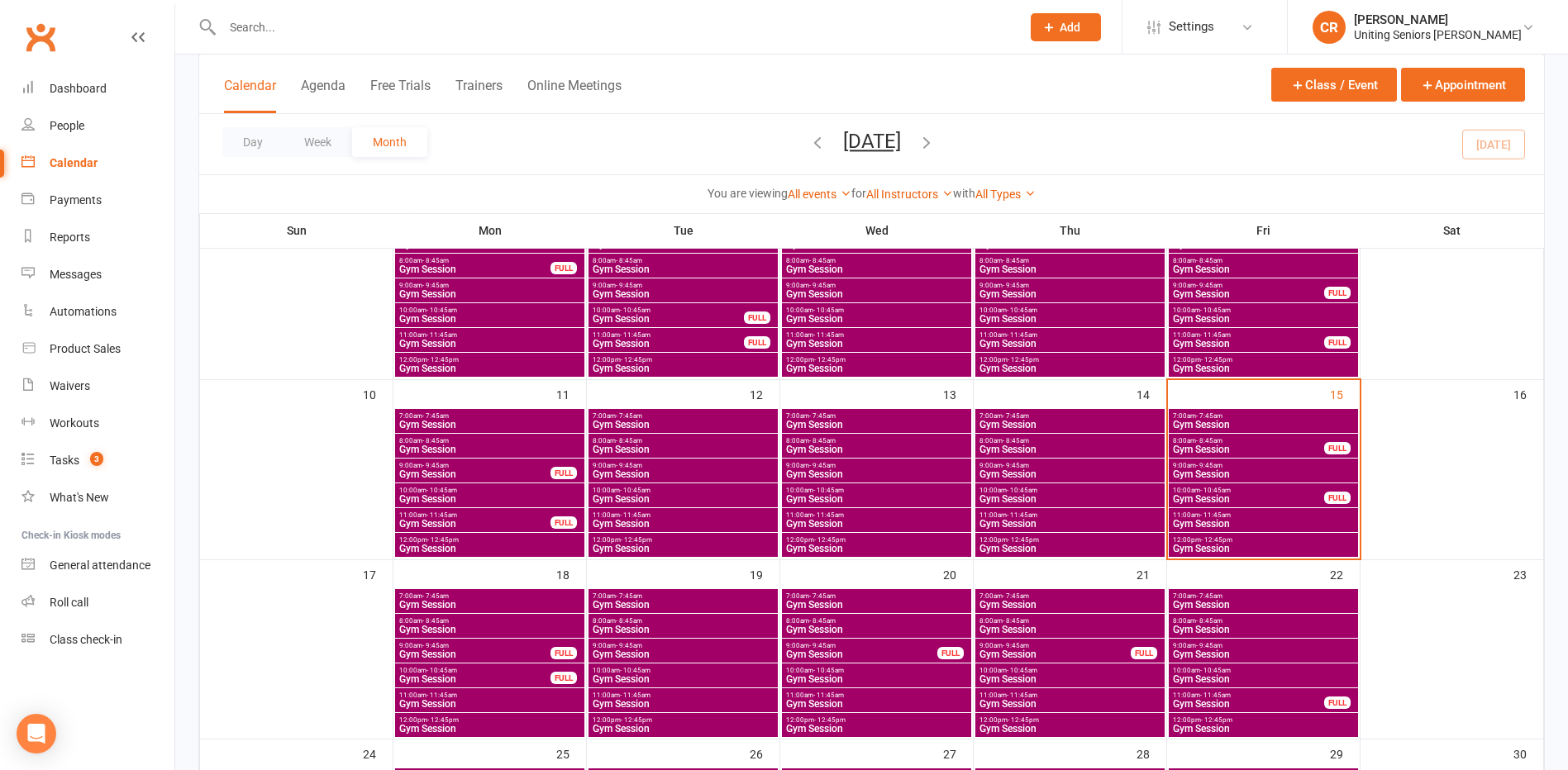
click at [1211, 426] on span "Gym Session" at bounding box center [1263, 425] width 183 height 10
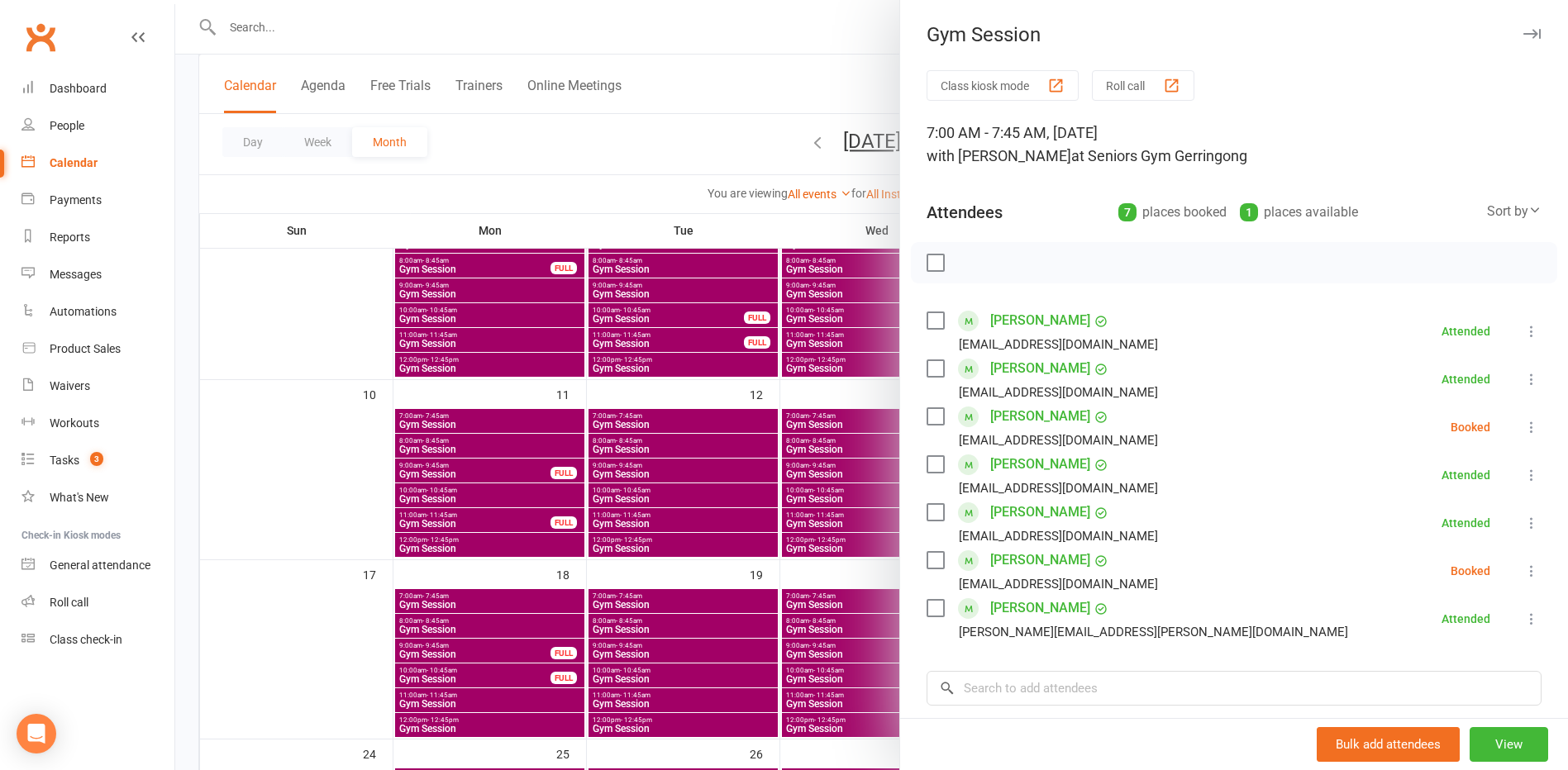
click at [926, 264] on label at bounding box center [934, 263] width 16 height 16
click at [972, 263] on icon "button" at bounding box center [971, 263] width 18 height 18
click at [459, 109] on div at bounding box center [872, 385] width 1393 height 770
